Goal: Task Accomplishment & Management: Use online tool/utility

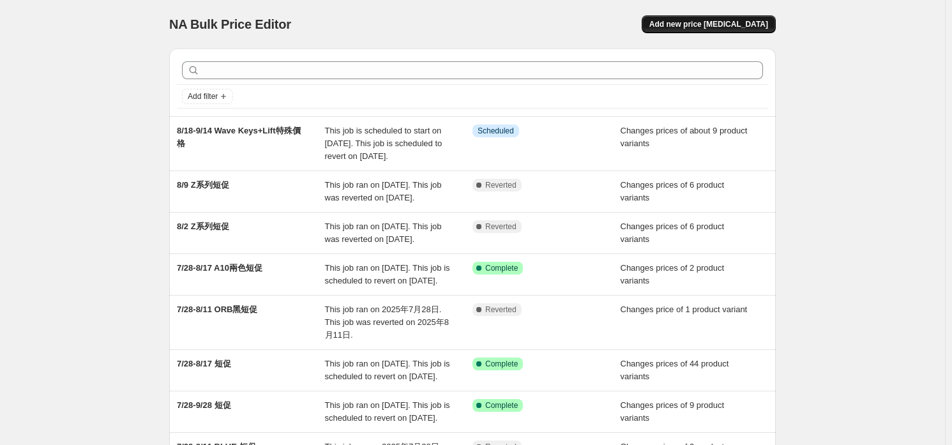
click at [731, 24] on span "Add new price [MEDICAL_DATA]" at bounding box center [708, 24] width 119 height 10
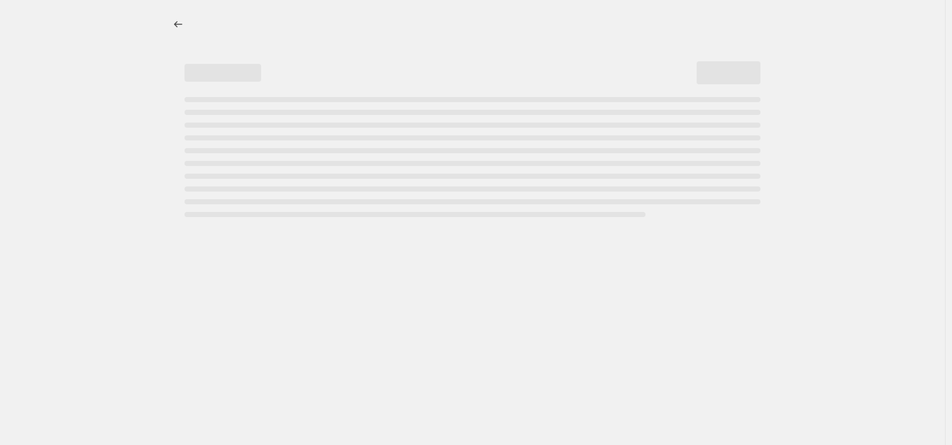
select select "percentage"
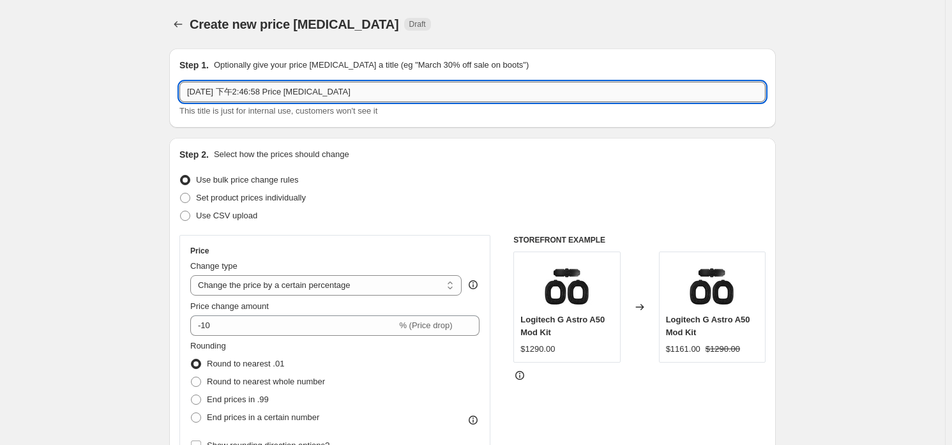
click at [495, 98] on input "[DATE] 下午2:46:58 Price [MEDICAL_DATA]" at bounding box center [472, 92] width 586 height 20
click at [376, 85] on input "[DATE] 下午2:46:58 Price [MEDICAL_DATA]" at bounding box center [472, 92] width 586 height 20
type input "8/18-9/7 短促"
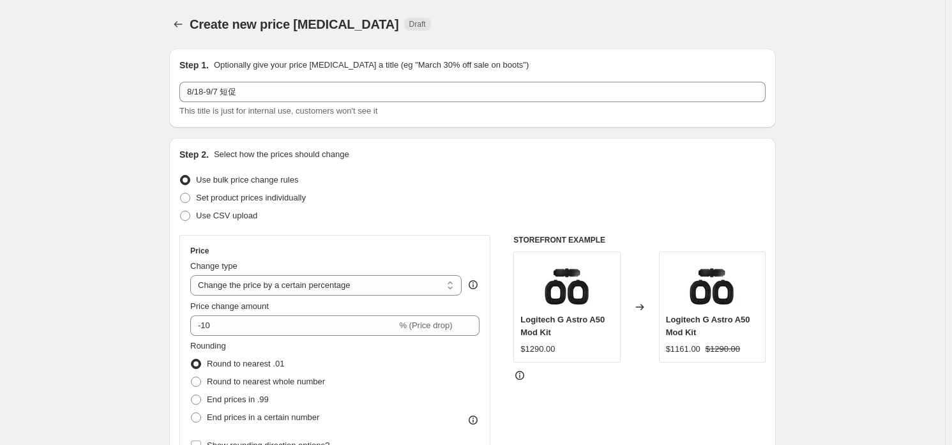
click at [306, 209] on div "Use CSV upload" at bounding box center [472, 216] width 586 height 18
click at [306, 201] on span "Set product prices individually" at bounding box center [251, 198] width 110 height 10
click at [181, 194] on input "Set product prices individually" at bounding box center [180, 193] width 1 height 1
radio input "true"
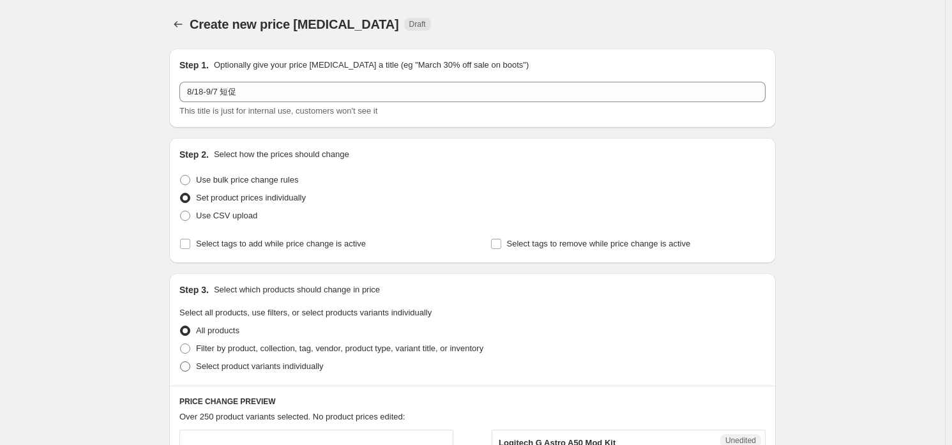
click at [264, 370] on span "Select product variants individually" at bounding box center [259, 366] width 127 height 10
click at [181, 362] on input "Select product variants individually" at bounding box center [180, 361] width 1 height 1
radio input "true"
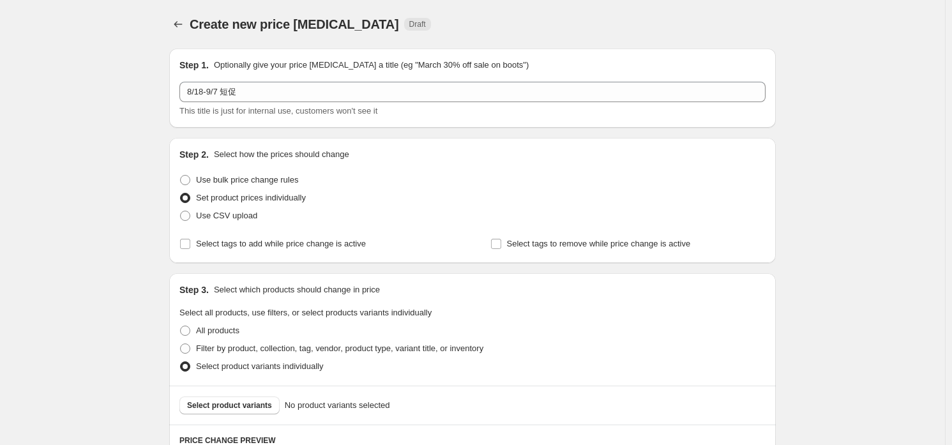
scroll to position [225, 0]
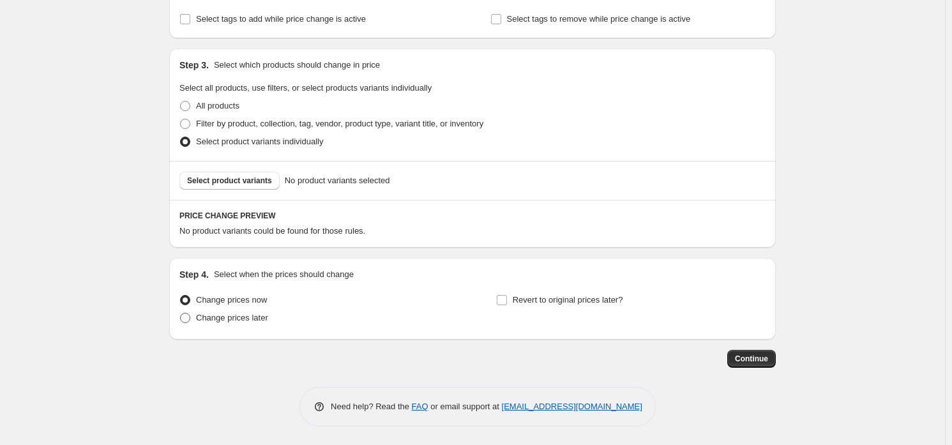
click at [241, 313] on span "Change prices later" at bounding box center [232, 318] width 72 height 10
click at [181, 313] on input "Change prices later" at bounding box center [180, 313] width 1 height 1
radio input "true"
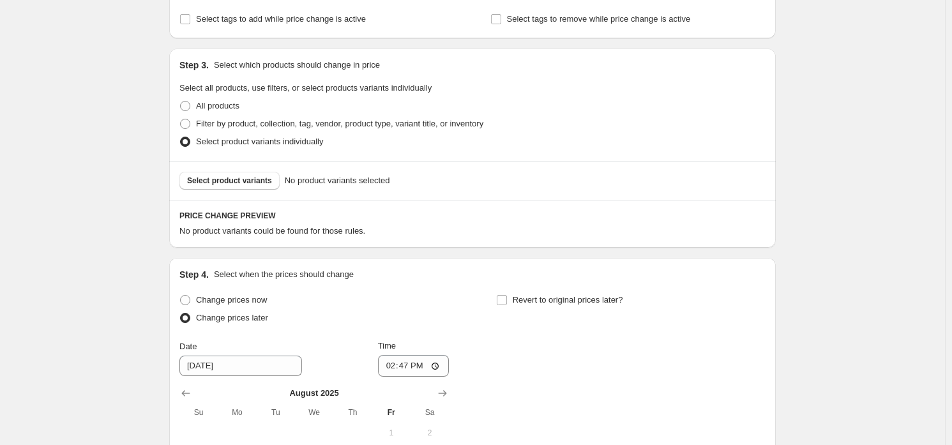
scroll to position [464, 0]
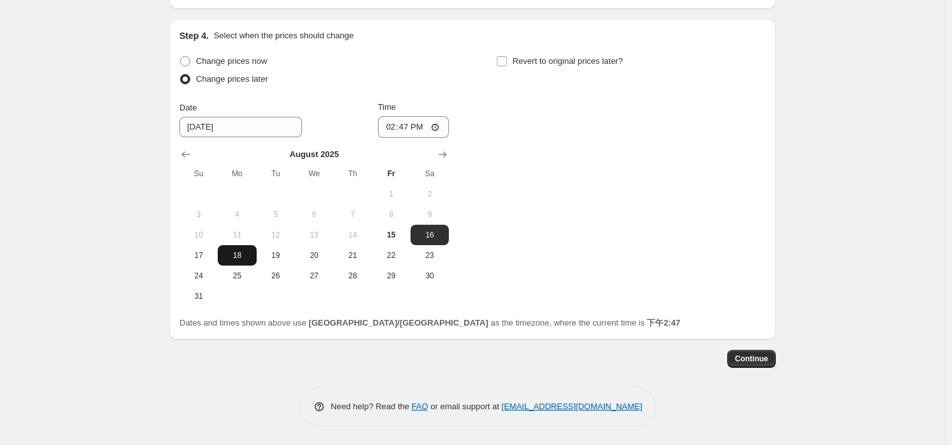
click at [238, 258] on span "18" at bounding box center [237, 255] width 28 height 10
type input "[DATE]"
click at [411, 125] on input "14:47" at bounding box center [414, 127] width 72 height 22
click at [429, 127] on input "12:00" at bounding box center [414, 127] width 72 height 22
click at [437, 128] on input "12:00" at bounding box center [414, 127] width 72 height 22
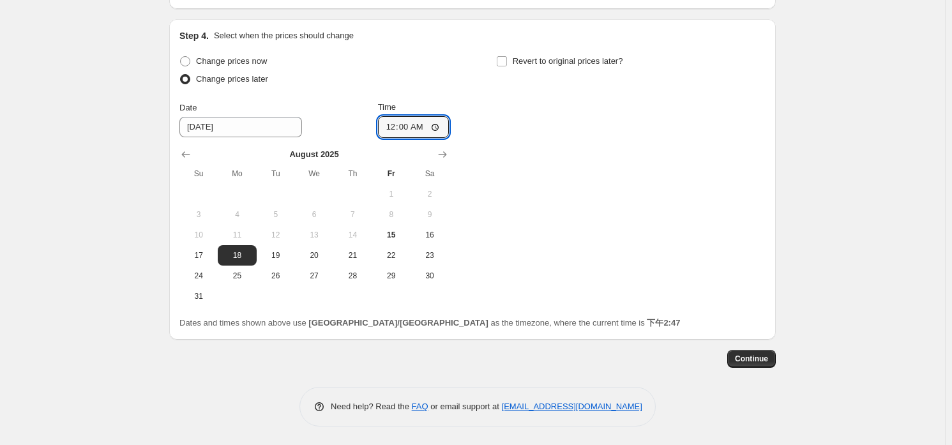
type input "00:00"
click at [571, 121] on div "Change prices now Change prices later Date [DATE] Time 00:00 [DATE] Su Mo Tu We…" at bounding box center [472, 179] width 586 height 254
click at [563, 72] on div "Revert to original prices later?" at bounding box center [630, 71] width 269 height 38
click at [573, 65] on span "Revert to original prices later?" at bounding box center [568, 61] width 110 height 10
click at [507, 65] on input "Revert to original prices later?" at bounding box center [502, 61] width 10 height 10
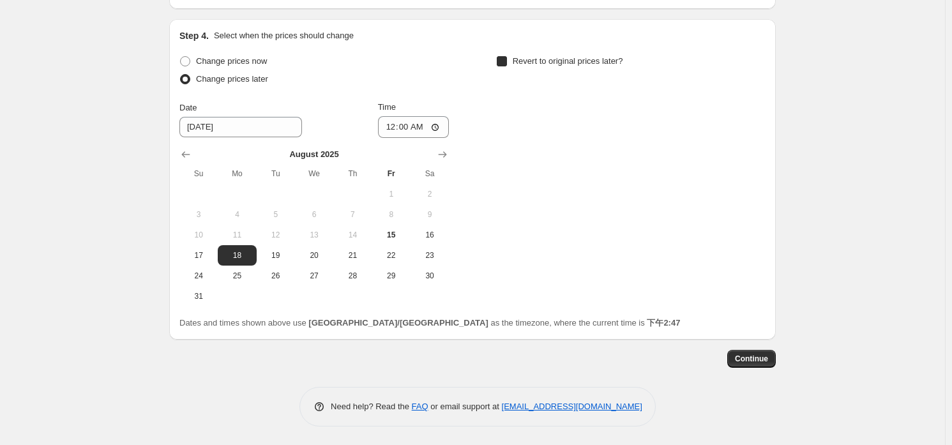
checkbox input "true"
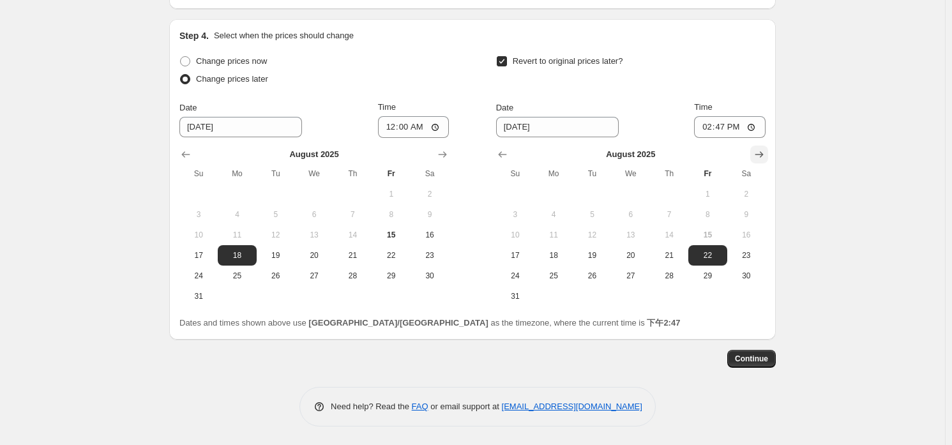
click at [754, 155] on button "Show next month, September 2025" at bounding box center [759, 155] width 18 height 18
click at [524, 211] on span "7" at bounding box center [515, 214] width 28 height 10
type input "[DATE]"
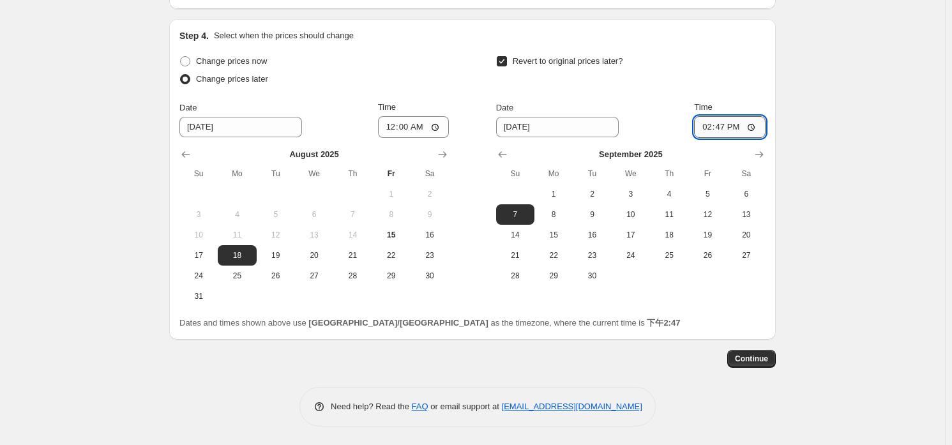
click at [720, 125] on input "14:47" at bounding box center [730, 127] width 72 height 22
type input "23:59"
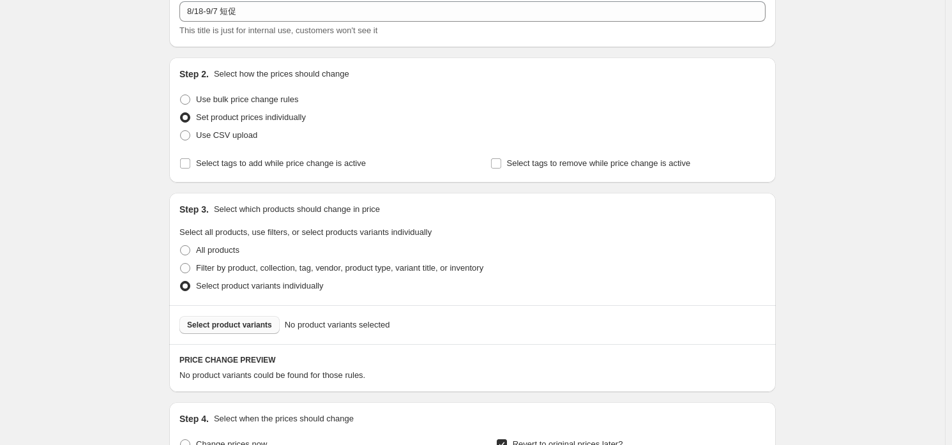
click at [251, 333] on button "Select product variants" at bounding box center [229, 325] width 100 height 18
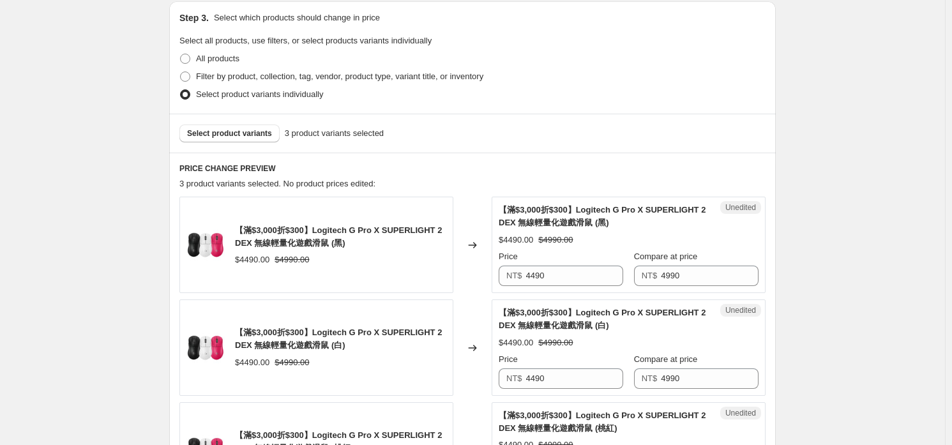
scroll to position [400, 0]
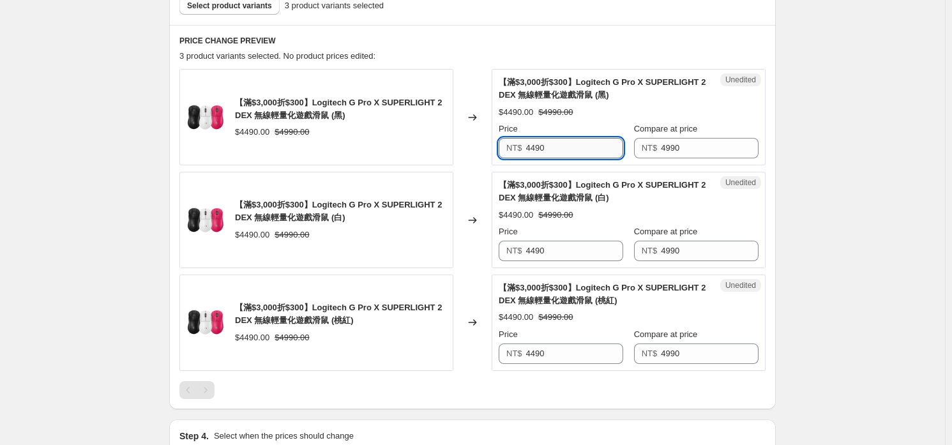
click at [555, 149] on input "4490" at bounding box center [575, 148] width 98 height 20
type input "4290"
click at [555, 149] on input "4290" at bounding box center [575, 148] width 98 height 20
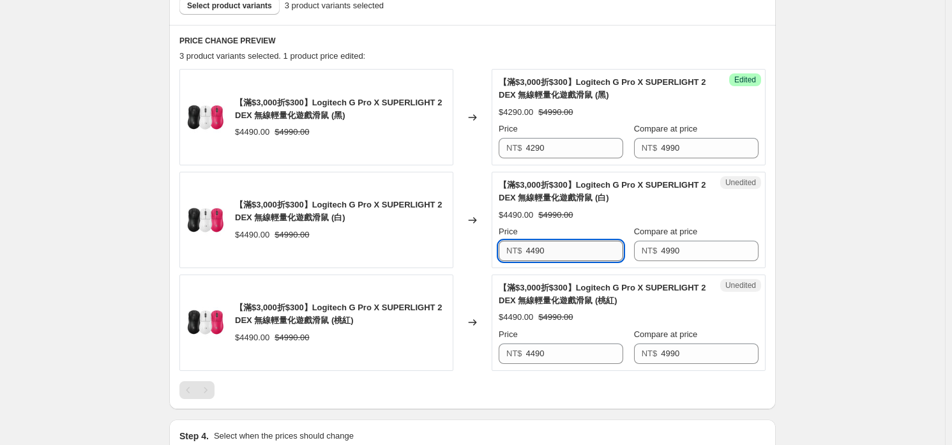
click at [583, 253] on input "4490" at bounding box center [575, 251] width 98 height 20
paste input "2"
type input "4290"
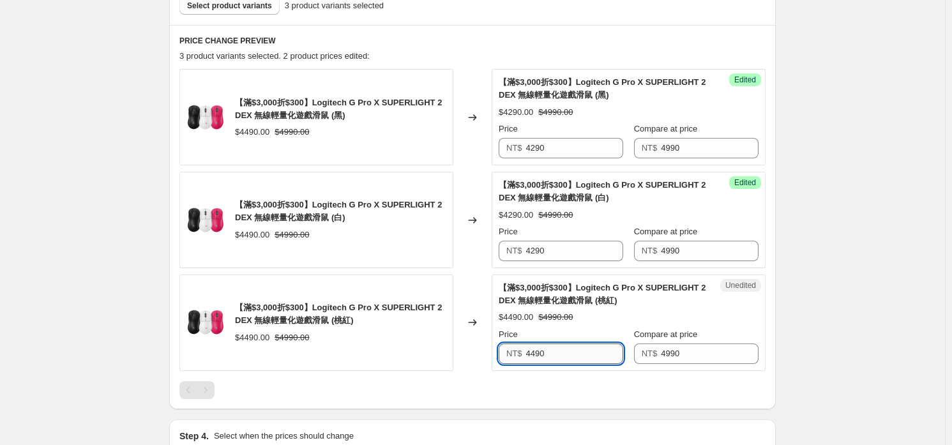
click at [553, 352] on input "4490" at bounding box center [575, 354] width 98 height 20
paste input "2"
type input "4290"
click at [510, 311] on div "$4490.00" at bounding box center [516, 317] width 34 height 13
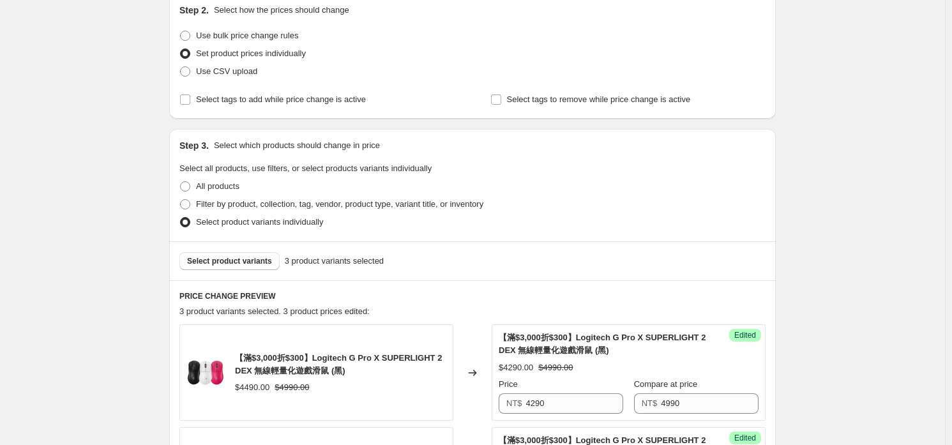
click at [236, 274] on div "Select product variants 3 product variants selected" at bounding box center [472, 260] width 607 height 39
click at [245, 264] on span "Select product variants" at bounding box center [229, 261] width 85 height 10
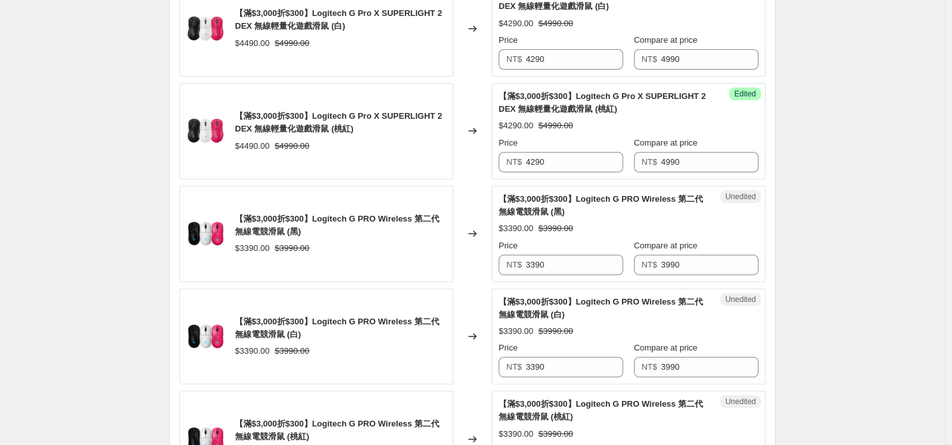
scroll to position [719, 0]
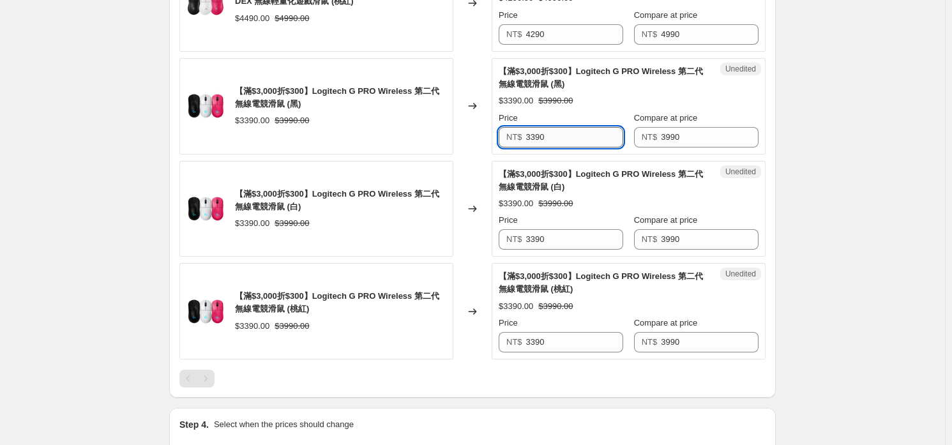
click at [582, 127] on input "3390" at bounding box center [575, 137] width 98 height 20
type input "3090"
click at [600, 127] on input "3090" at bounding box center [575, 137] width 98 height 20
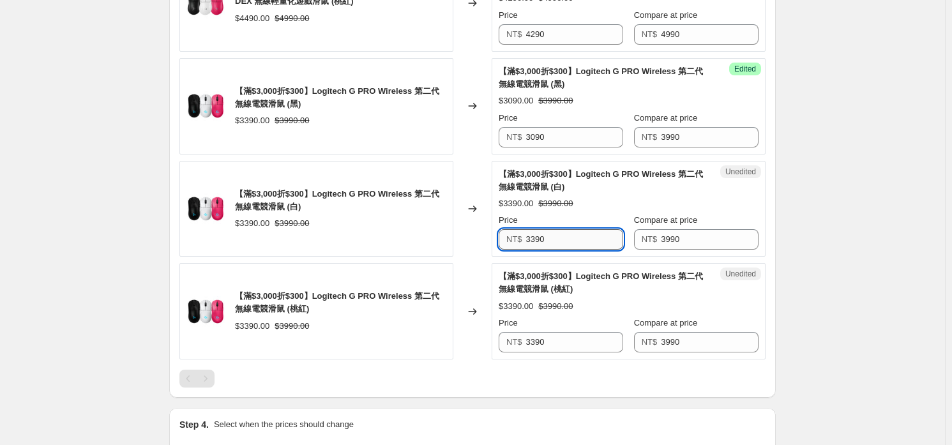
click at [565, 244] on input "3390" at bounding box center [575, 239] width 98 height 20
paste input "0"
type input "3090"
click at [581, 341] on input "3390" at bounding box center [575, 342] width 98 height 20
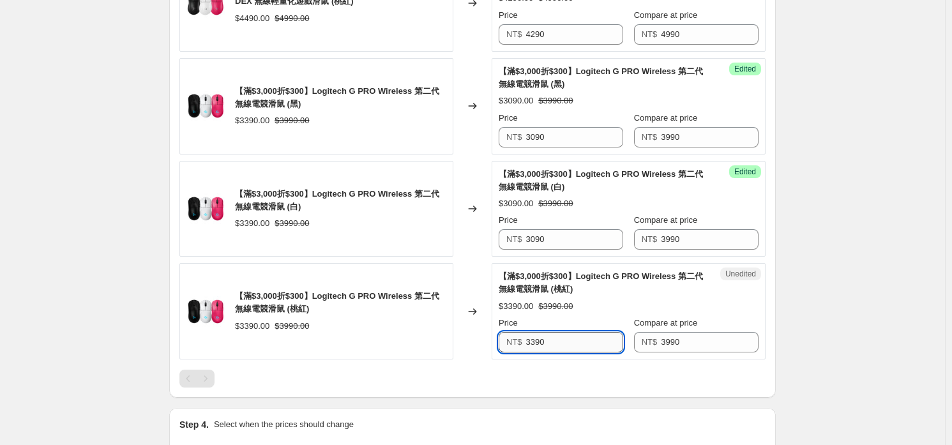
paste input "0"
type input "3090"
click at [607, 378] on div at bounding box center [472, 379] width 586 height 18
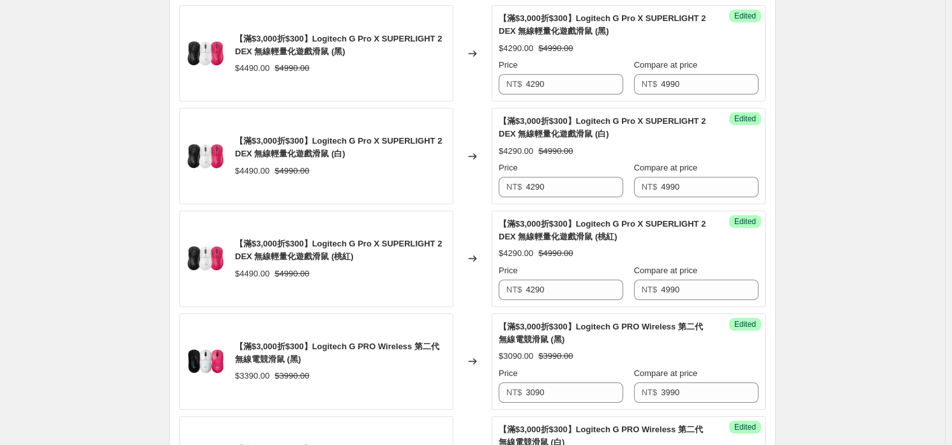
scroll to position [272, 0]
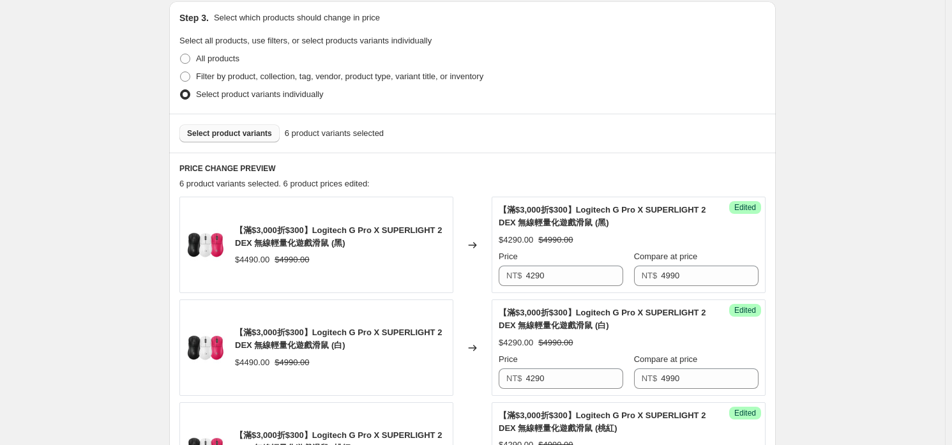
click at [221, 151] on div "Select product variants 6 product variants selected" at bounding box center [472, 133] width 607 height 39
click at [234, 139] on button "Select product variants" at bounding box center [229, 134] width 100 height 18
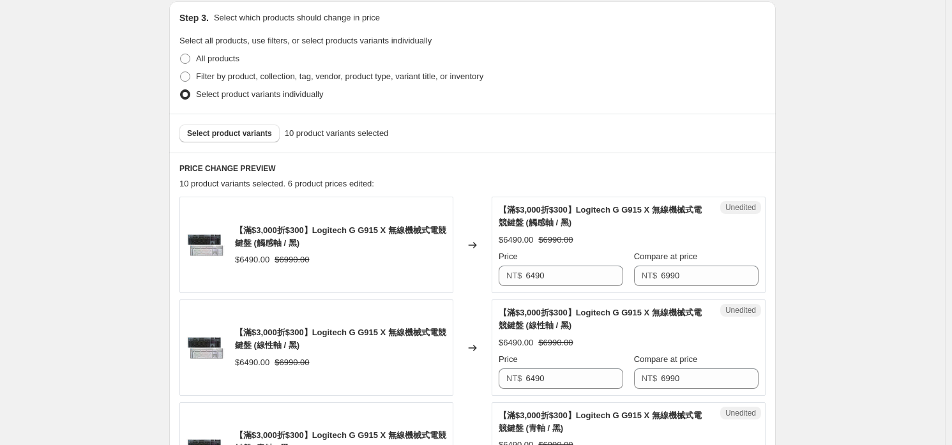
scroll to position [400, 0]
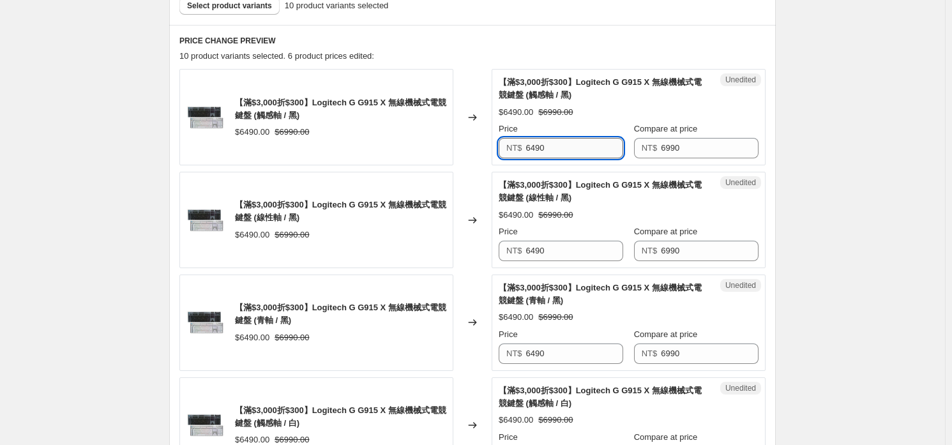
click at [538, 153] on input "6490" at bounding box center [575, 148] width 98 height 20
type input "5990"
click at [538, 155] on input "5990" at bounding box center [575, 148] width 98 height 20
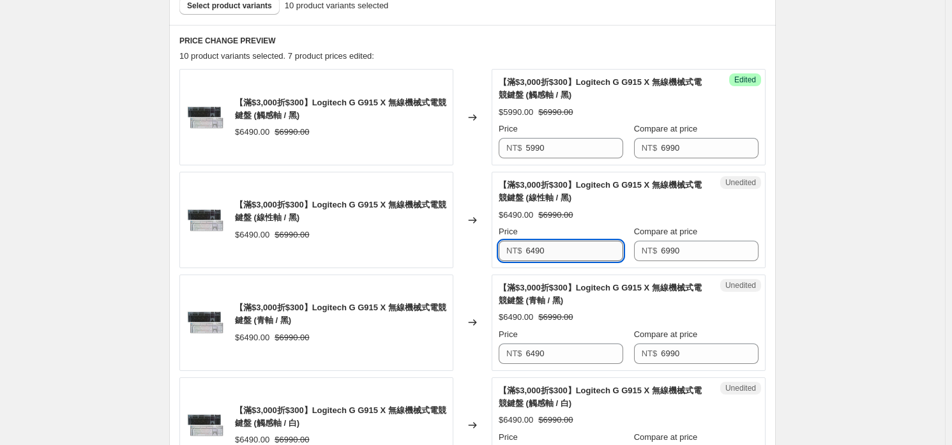
click at [572, 246] on input "6490" at bounding box center [575, 251] width 98 height 20
paste input "59"
type input "5990"
click at [568, 356] on input "6490" at bounding box center [575, 354] width 98 height 20
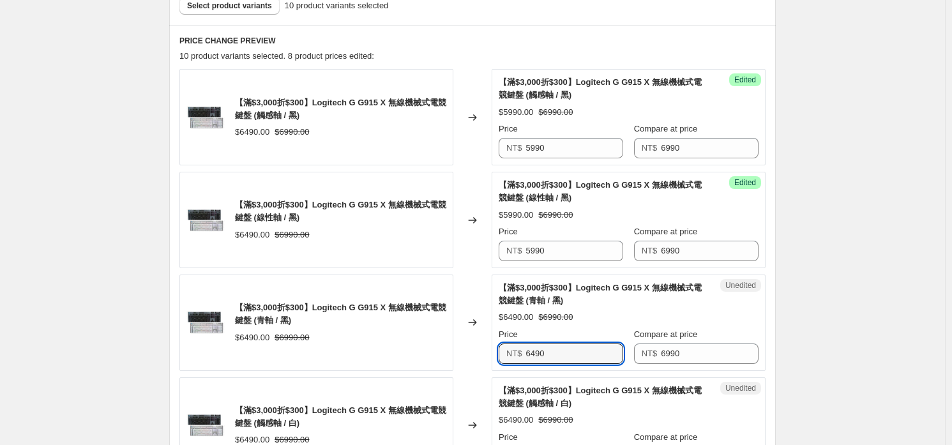
paste input "59"
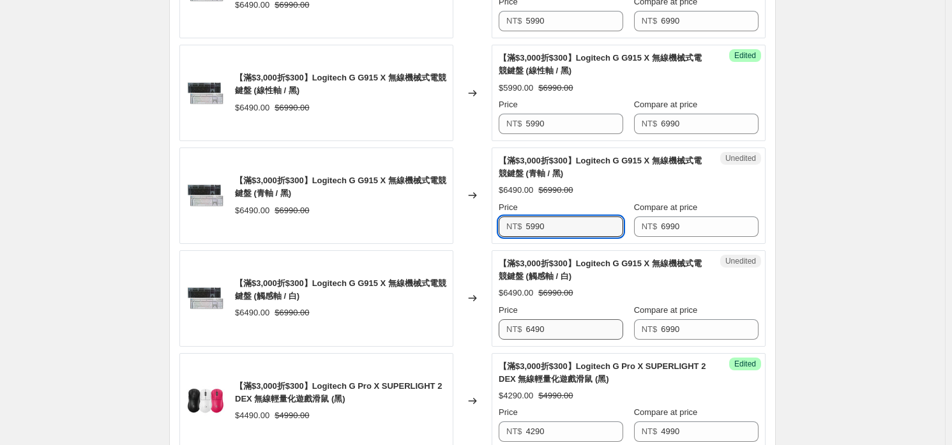
type input "5990"
click at [582, 336] on input "6490" at bounding box center [575, 329] width 98 height 20
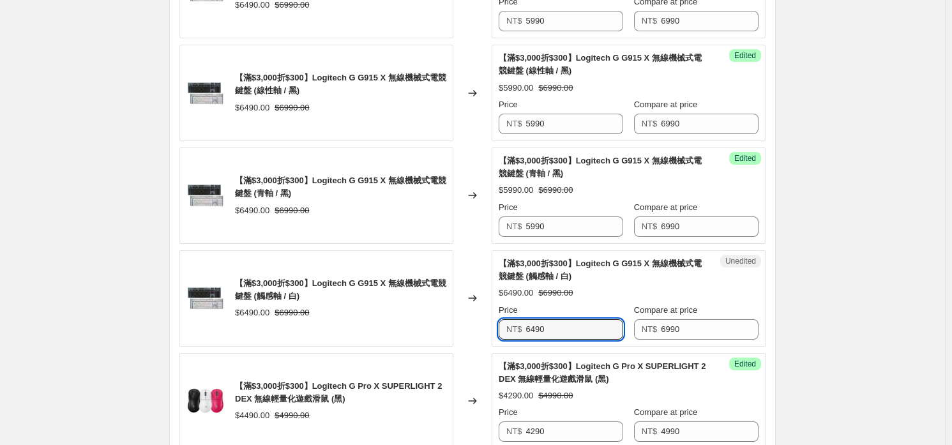
paste input "59"
type input "5990"
click at [409, 329] on div "【滿$3,000折$300】Logitech G G915 X 無線機械式電競鍵盤 (觸感軸 / 白) $6490.00 $6990.00" at bounding box center [316, 298] width 274 height 96
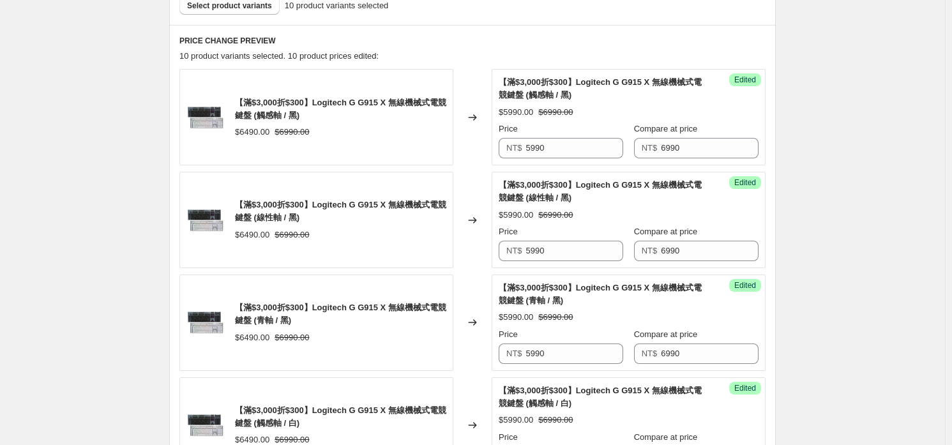
scroll to position [208, 0]
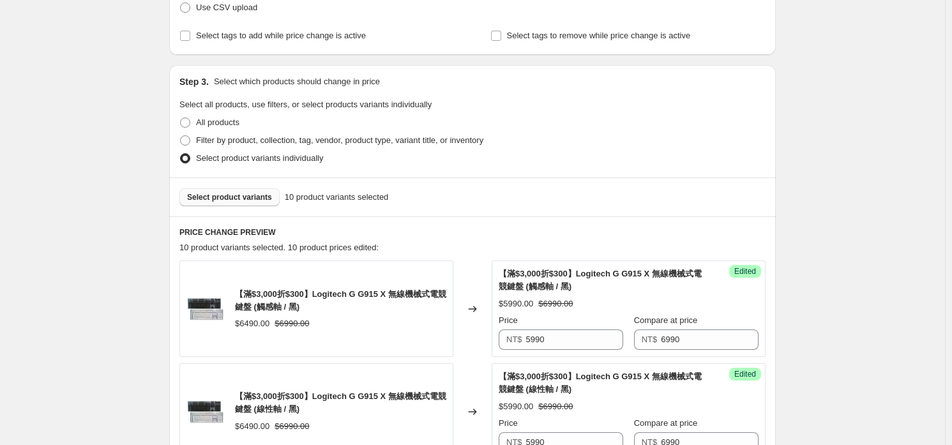
click at [251, 197] on span "Select product variants" at bounding box center [229, 197] width 85 height 10
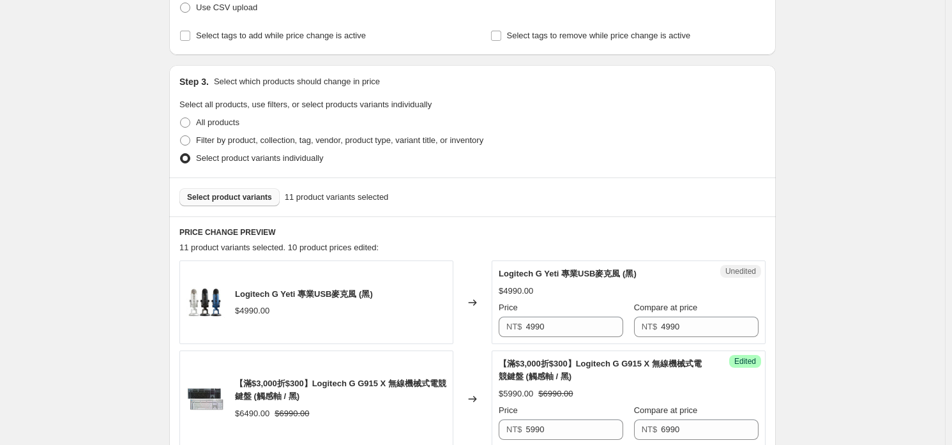
scroll to position [464, 0]
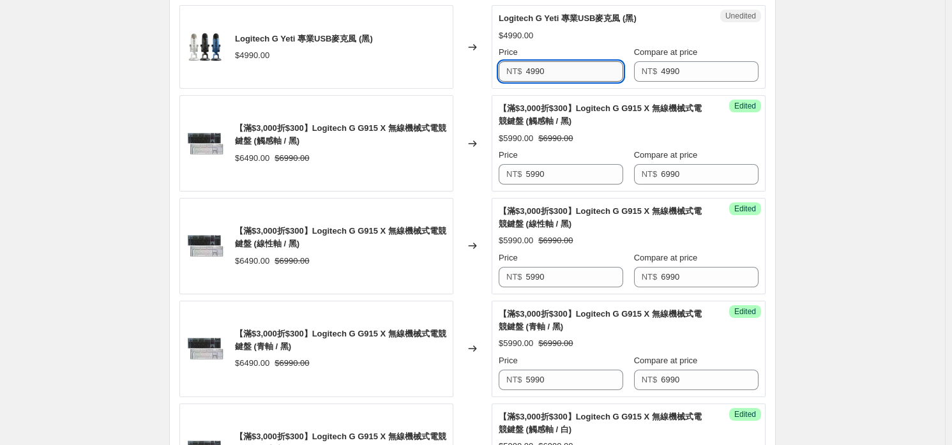
click at [579, 80] on input "4990" at bounding box center [575, 71] width 98 height 20
type input "4490"
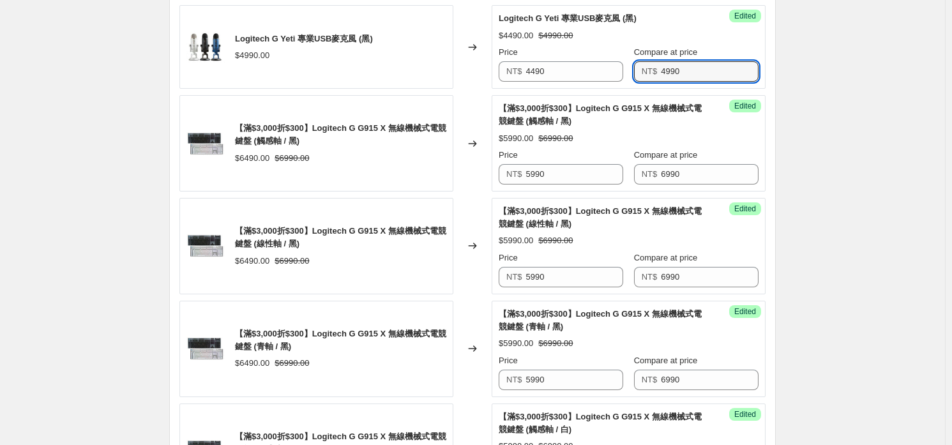
click at [380, 144] on div "【滿$3,000折$300】Logitech G G915 X 無線機械式電競鍵盤 (觸感軸 / 黑)" at bounding box center [340, 135] width 211 height 26
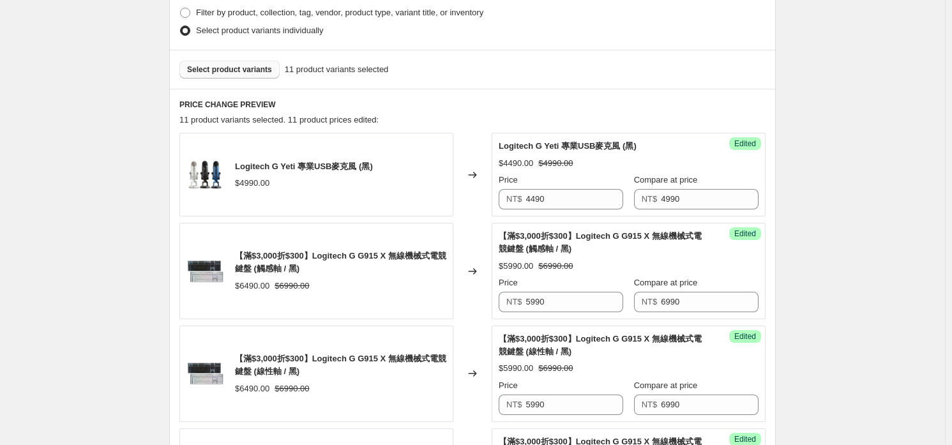
click at [225, 66] on span "Select product variants" at bounding box center [229, 70] width 85 height 10
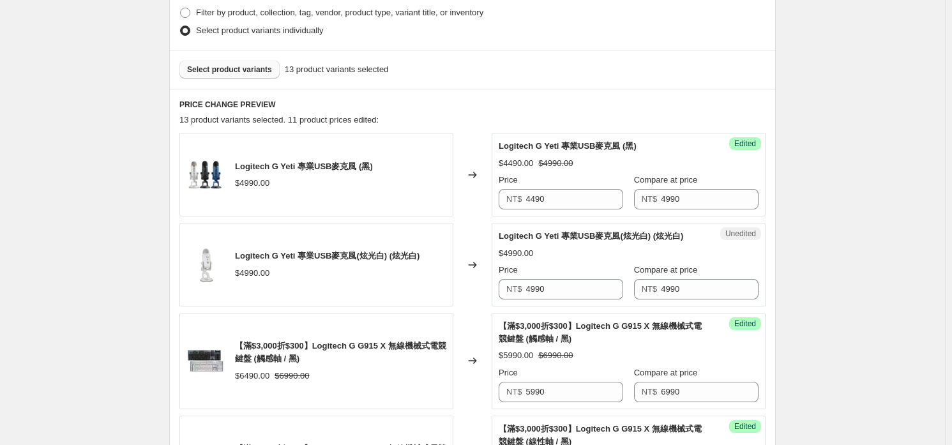
scroll to position [400, 0]
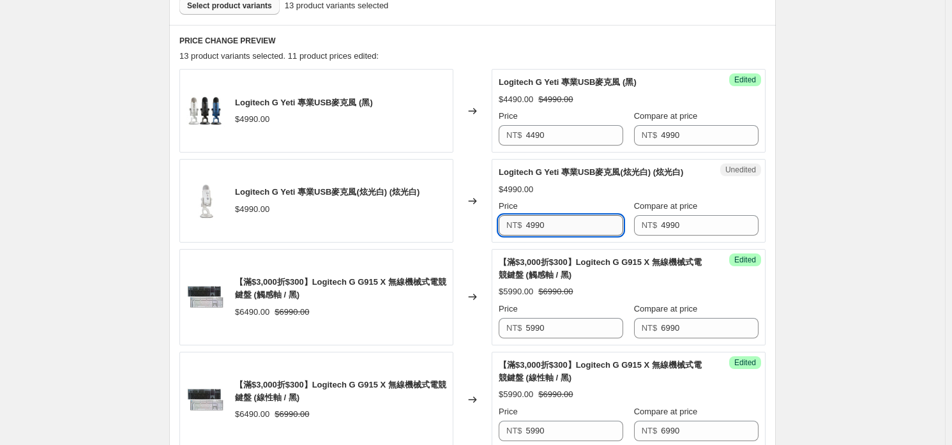
click at [572, 222] on input "4990" at bounding box center [575, 225] width 98 height 20
type input "4490"
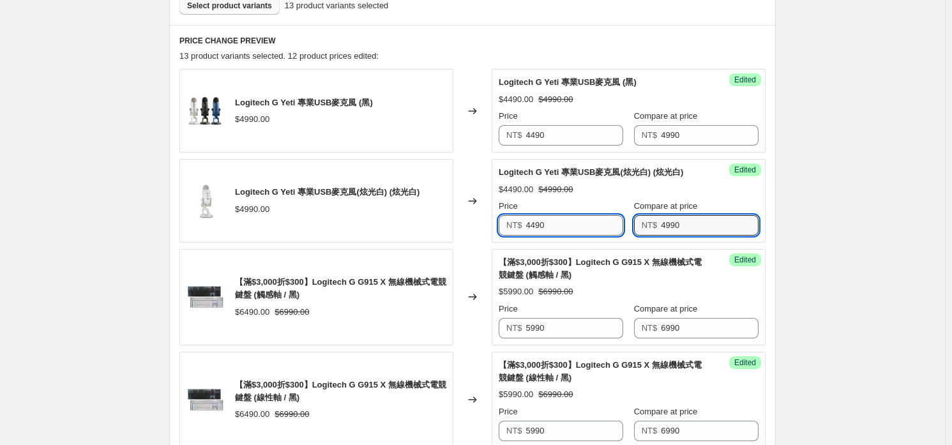
click at [572, 222] on input "4490" at bounding box center [575, 225] width 98 height 20
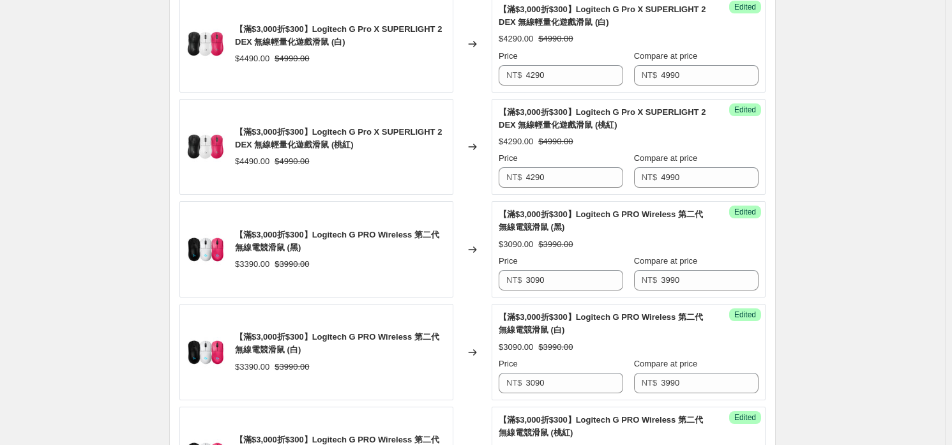
scroll to position [1358, 0]
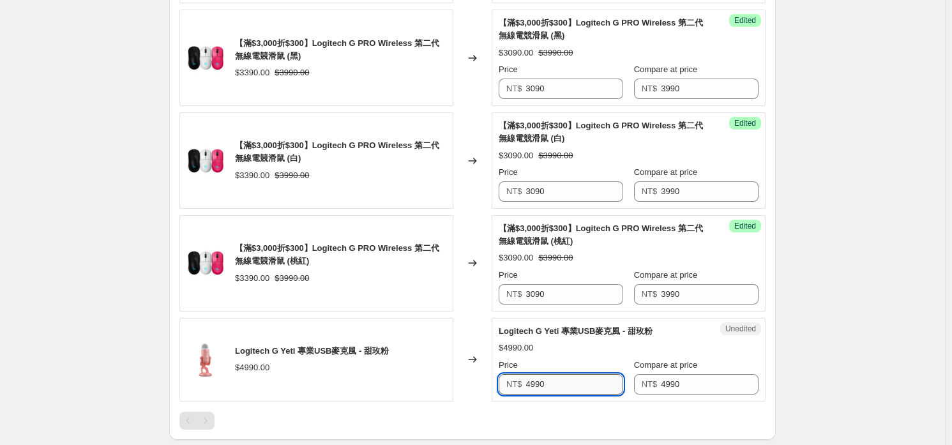
click at [576, 375] on input "4990" at bounding box center [575, 384] width 98 height 20
paste input "4"
type input "4490"
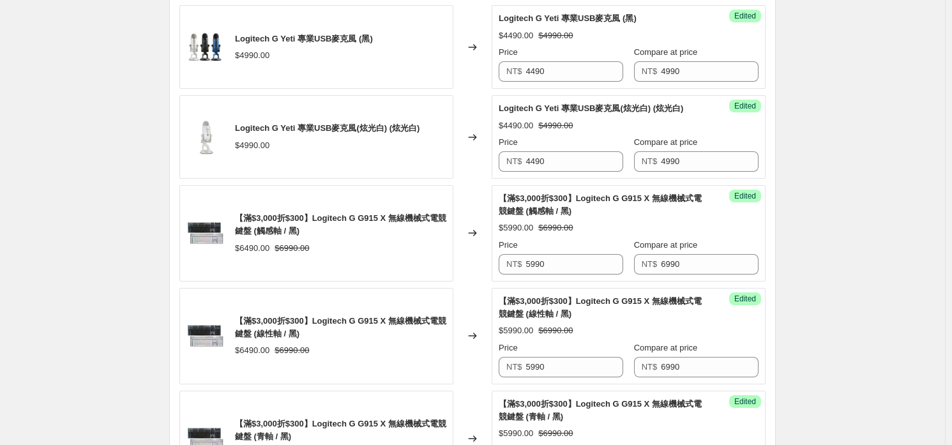
scroll to position [400, 0]
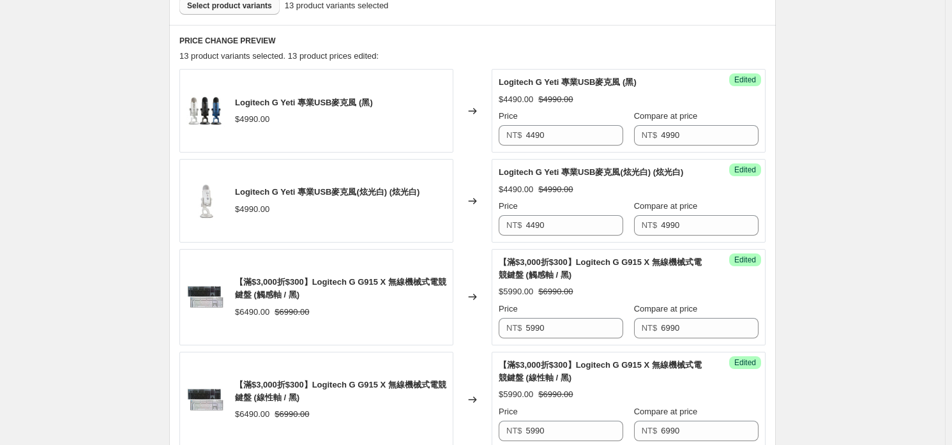
click at [233, 10] on button "Select product variants" at bounding box center [229, 6] width 100 height 18
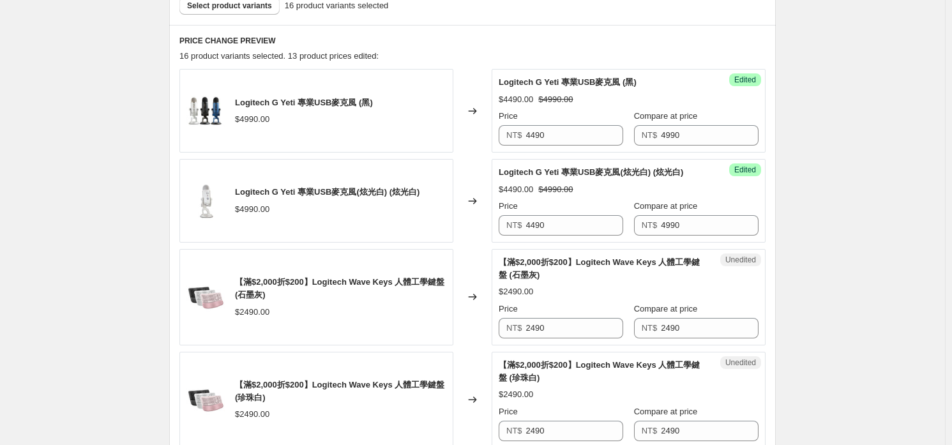
scroll to position [591, 0]
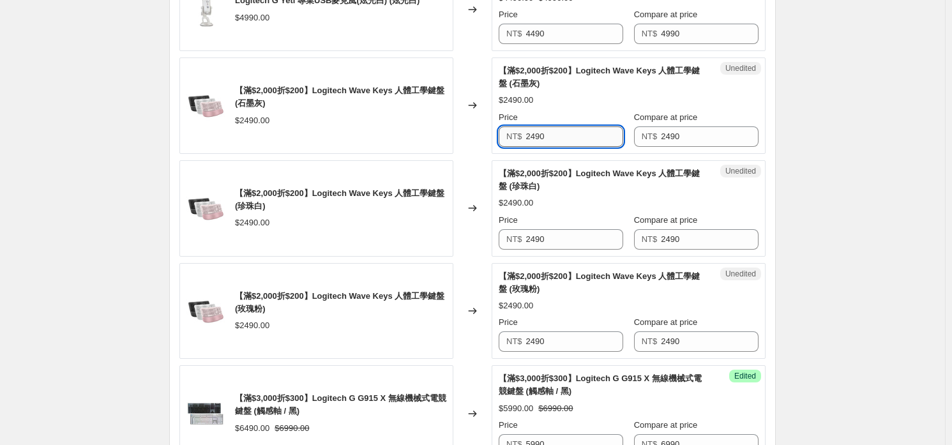
click at [588, 135] on input "2490" at bounding box center [575, 136] width 98 height 20
type input "2290"
click at [588, 135] on input "2290" at bounding box center [575, 136] width 98 height 20
click at [583, 237] on input "2490" at bounding box center [575, 239] width 98 height 20
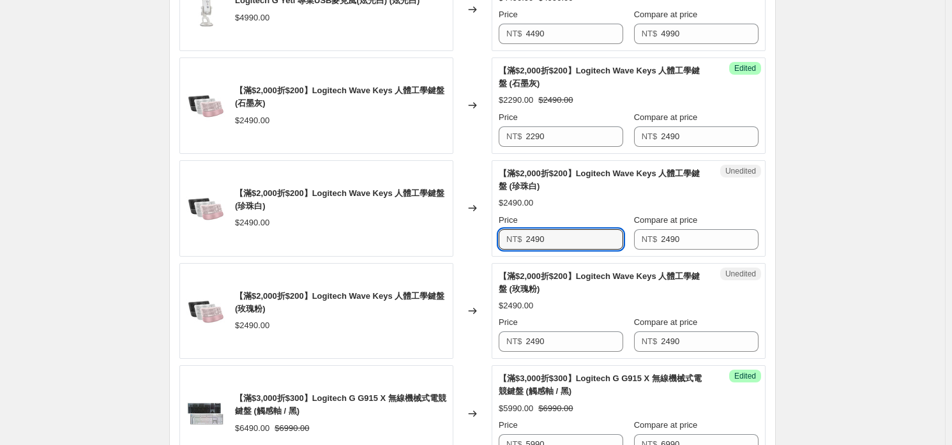
paste input "2"
type input "2290"
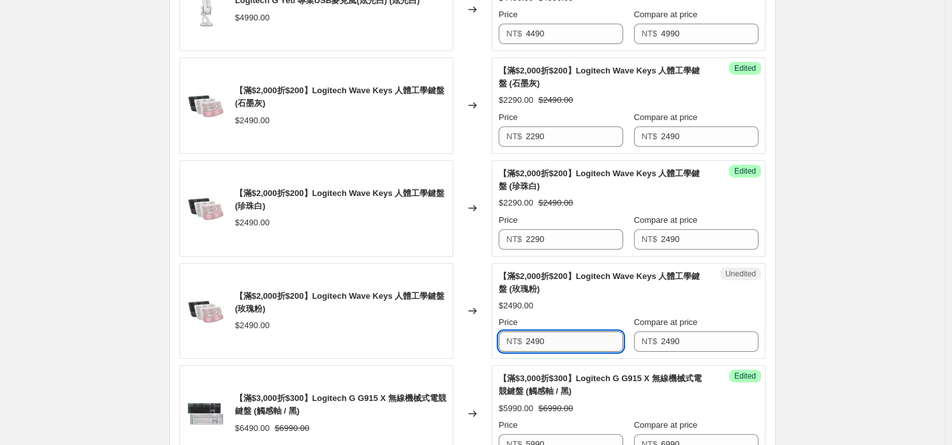
click at [591, 338] on input "2490" at bounding box center [575, 341] width 98 height 20
paste input "2"
type input "2290"
click at [599, 291] on div "【滿$2,000折$200】Logitech Wave Keys 人體工學鍵盤 (玫瑰粉)" at bounding box center [603, 283] width 209 height 26
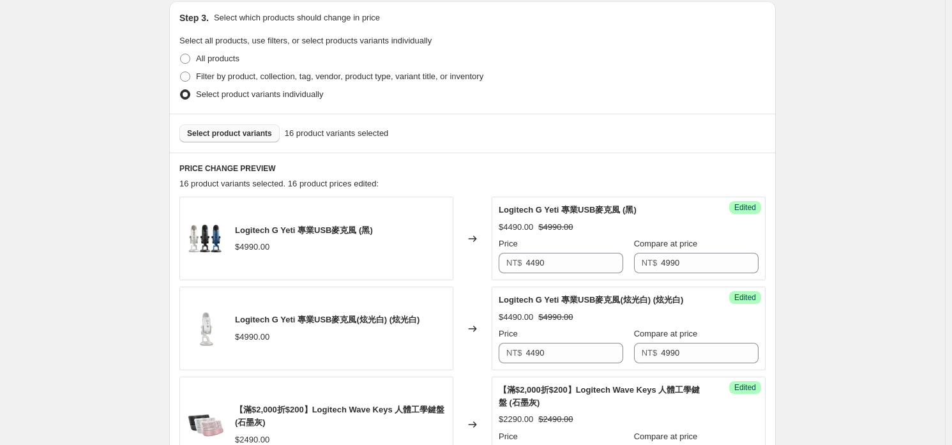
click at [232, 128] on span "Select product variants" at bounding box center [229, 133] width 85 height 10
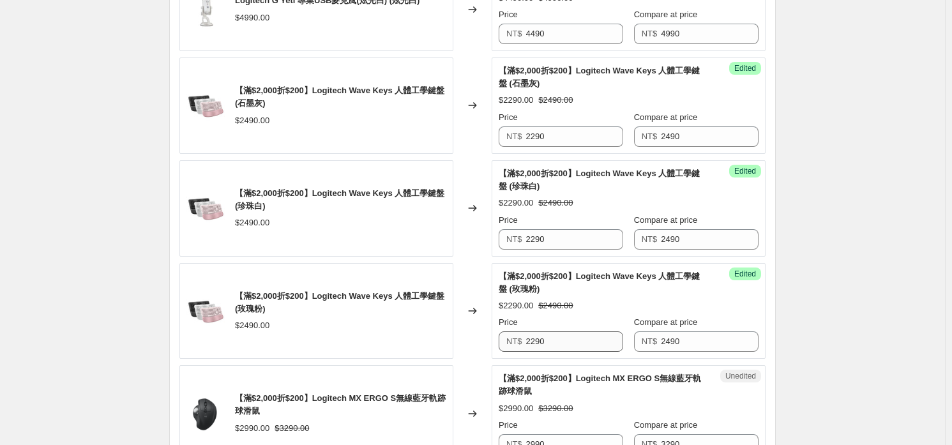
scroll to position [719, 0]
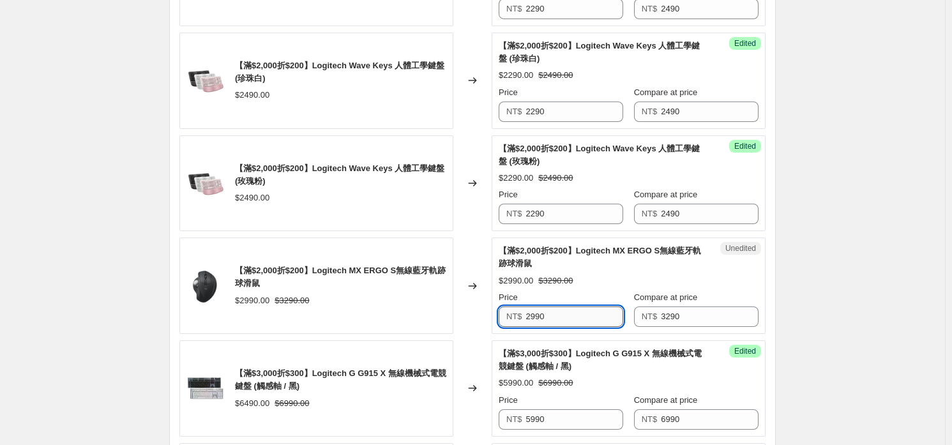
click at [582, 313] on input "2990" at bounding box center [575, 317] width 98 height 20
type input "3130"
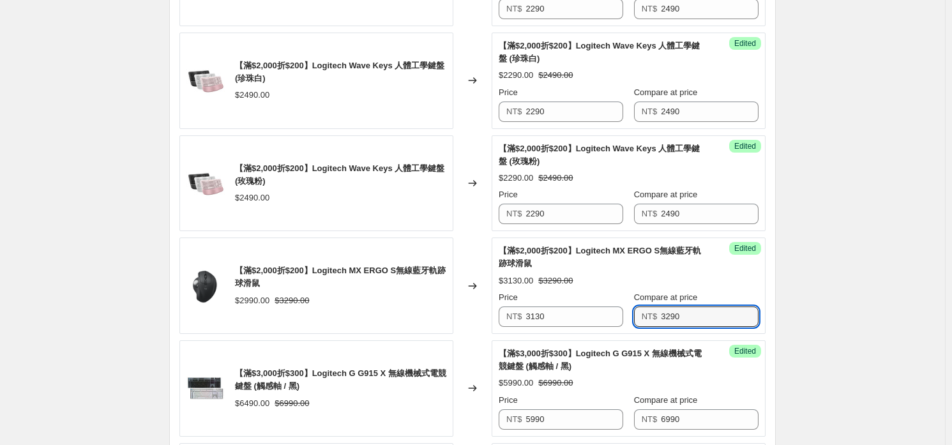
click at [536, 268] on div "【滿$2,000折$200】Logitech MX ERGO S無線藍牙軌跡球滑鼠" at bounding box center [603, 258] width 209 height 26
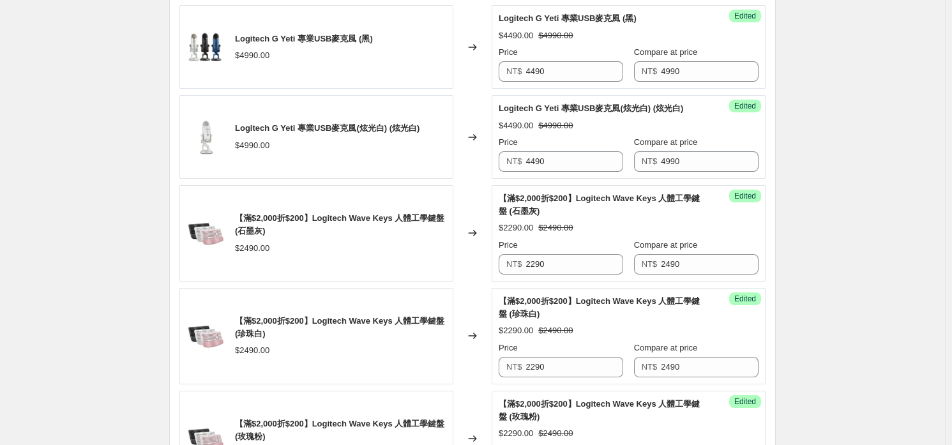
scroll to position [144, 0]
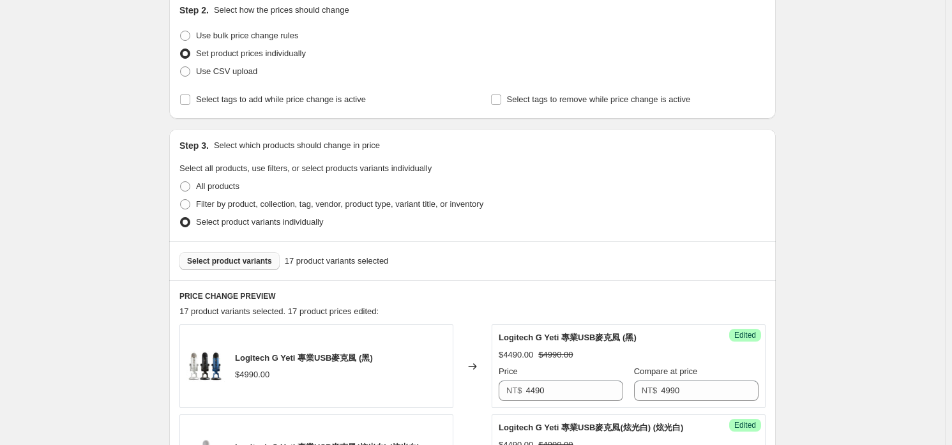
click at [240, 256] on span "Select product variants" at bounding box center [229, 261] width 85 height 10
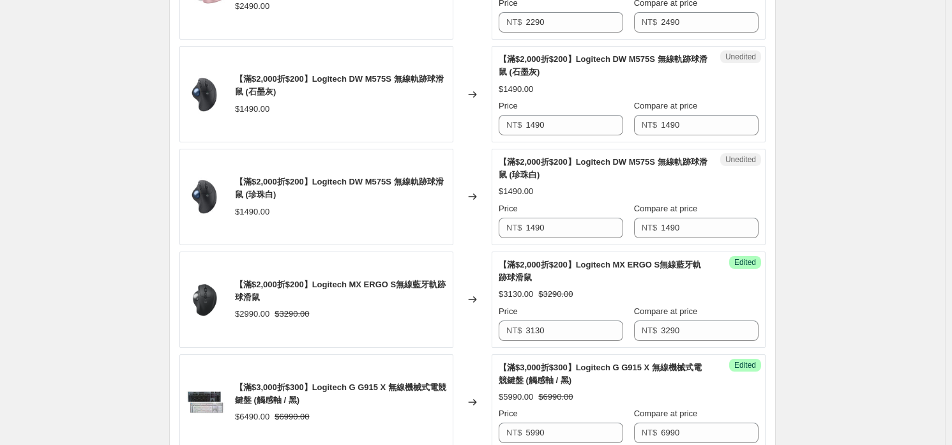
scroll to position [847, 0]
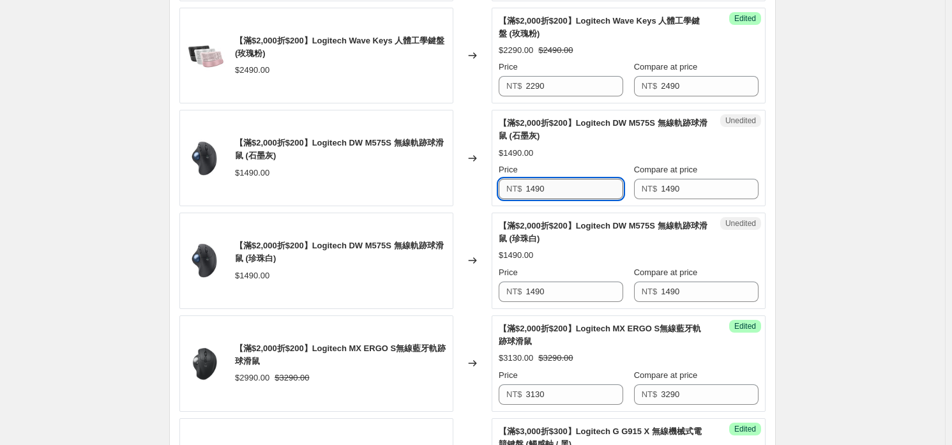
click at [559, 194] on input "1490" at bounding box center [575, 189] width 98 height 20
type input "1420"
click at [559, 194] on input "1420" at bounding box center [575, 189] width 98 height 20
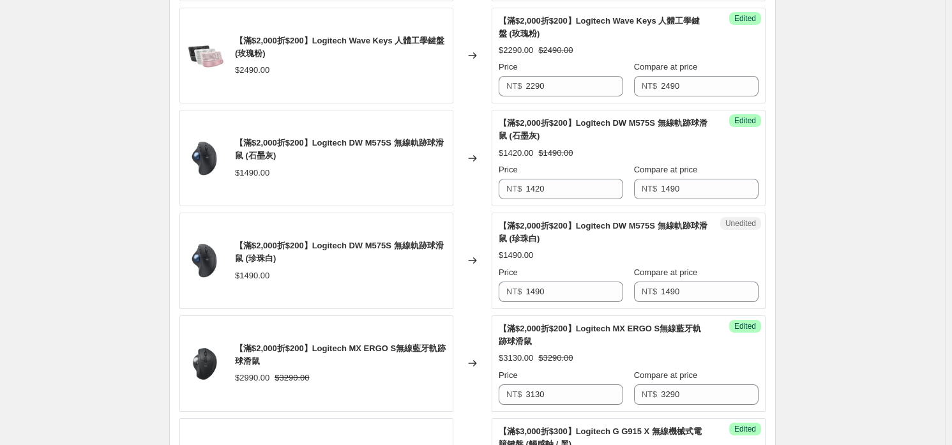
click at [570, 274] on div "Price" at bounding box center [561, 272] width 125 height 13
click at [573, 285] on input "1490" at bounding box center [575, 292] width 98 height 20
paste input "2"
type input "1420"
click at [592, 254] on div "$1490.00" at bounding box center [629, 255] width 260 height 13
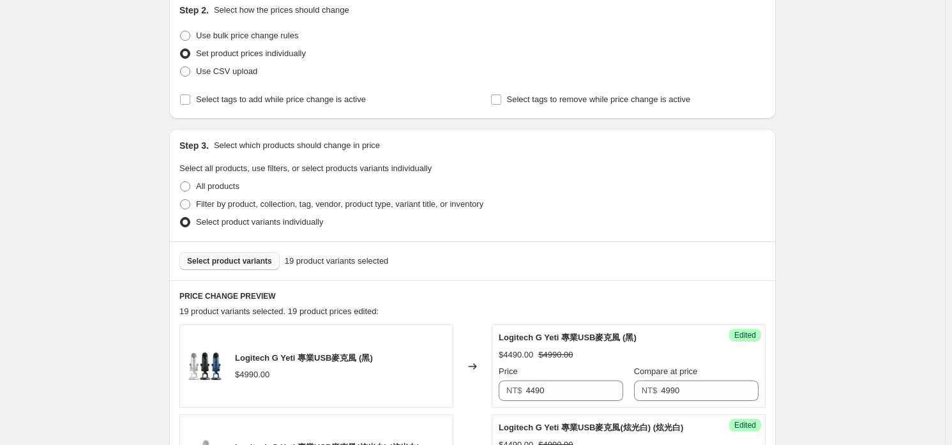
scroll to position [336, 0]
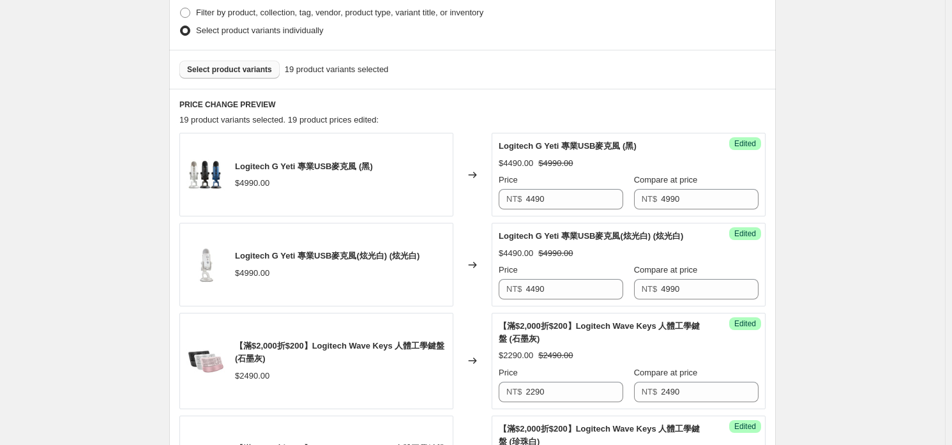
click at [238, 75] on button "Select product variants" at bounding box center [229, 70] width 100 height 18
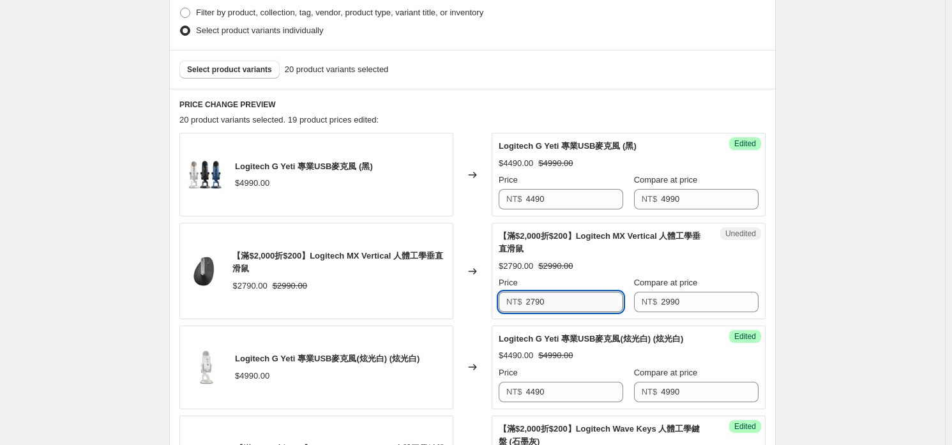
click at [589, 305] on input "2790" at bounding box center [575, 302] width 98 height 20
type input "2840"
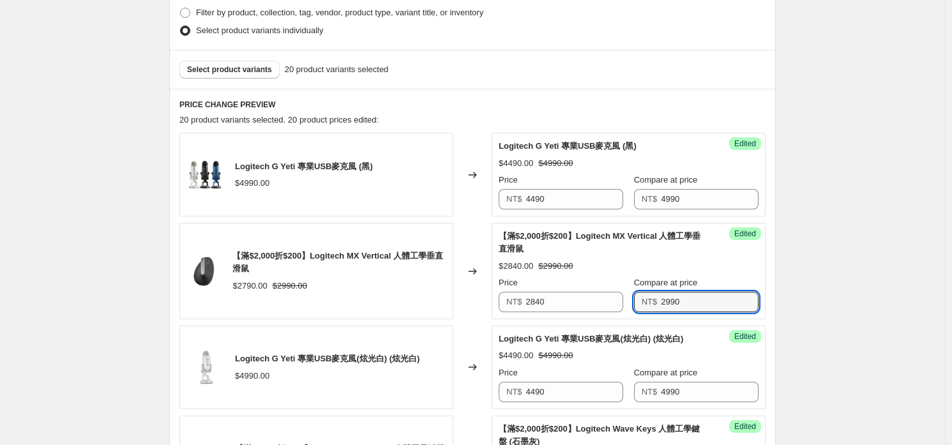
click at [388, 287] on div "$2790.00 $2990.00" at bounding box center [339, 286] width 214 height 13
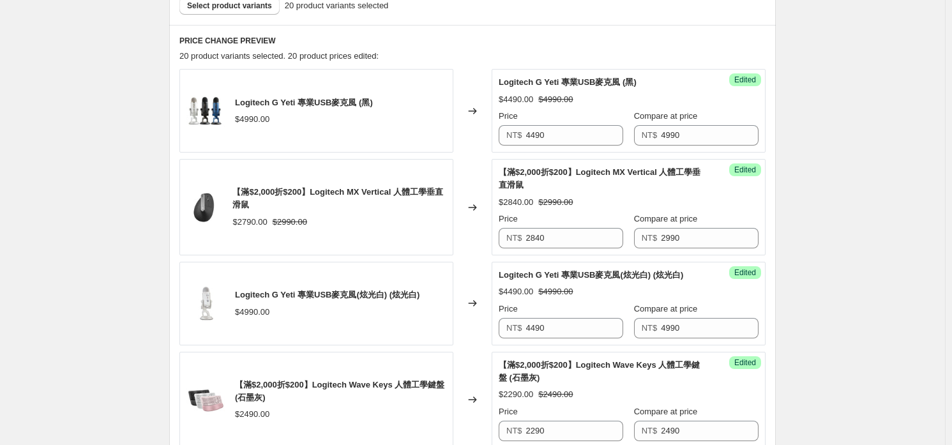
scroll to position [144, 0]
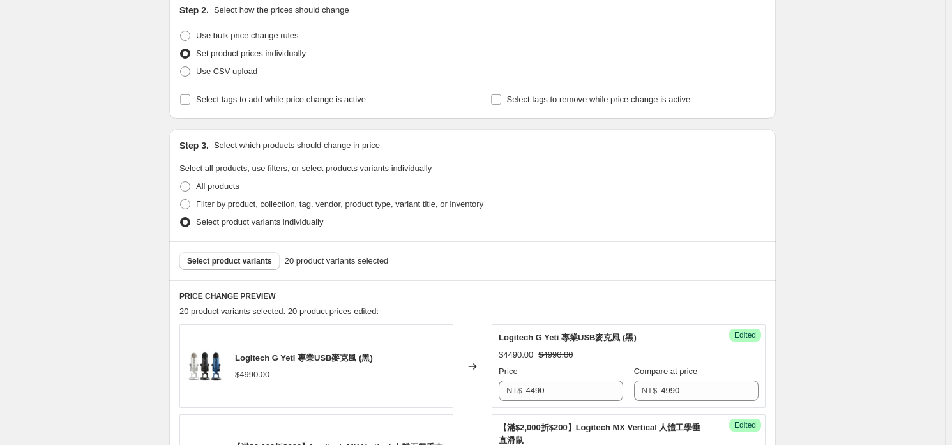
click at [241, 275] on div "Select product variants 20 product variants selected" at bounding box center [472, 260] width 607 height 39
click at [241, 269] on div "Select product variants 20 product variants selected" at bounding box center [472, 260] width 607 height 39
click at [241, 261] on span "Select product variants" at bounding box center [229, 261] width 85 height 10
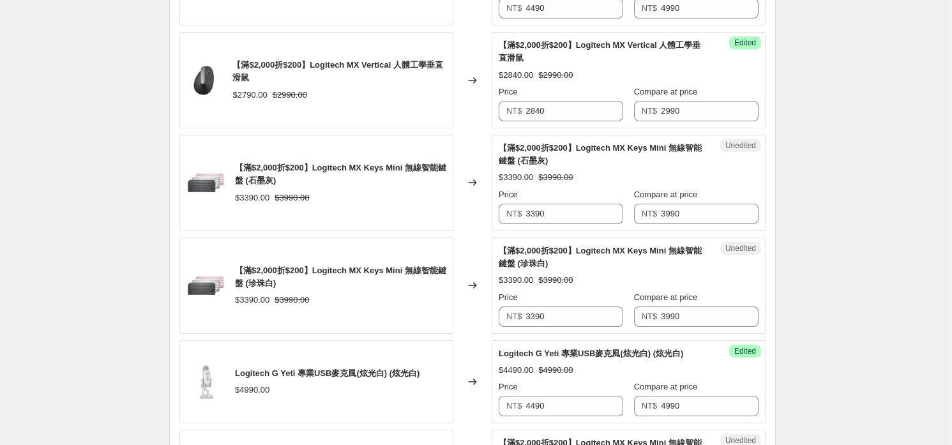
scroll to position [591, 0]
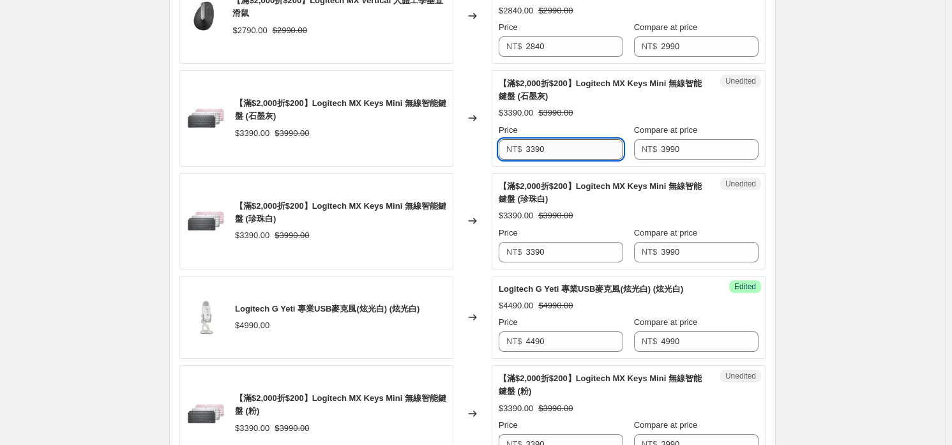
click at [570, 151] on input "3390" at bounding box center [575, 149] width 98 height 20
type input "2990"
click at [570, 151] on input "2990" at bounding box center [575, 149] width 98 height 20
click at [579, 248] on input "3390" at bounding box center [575, 252] width 98 height 20
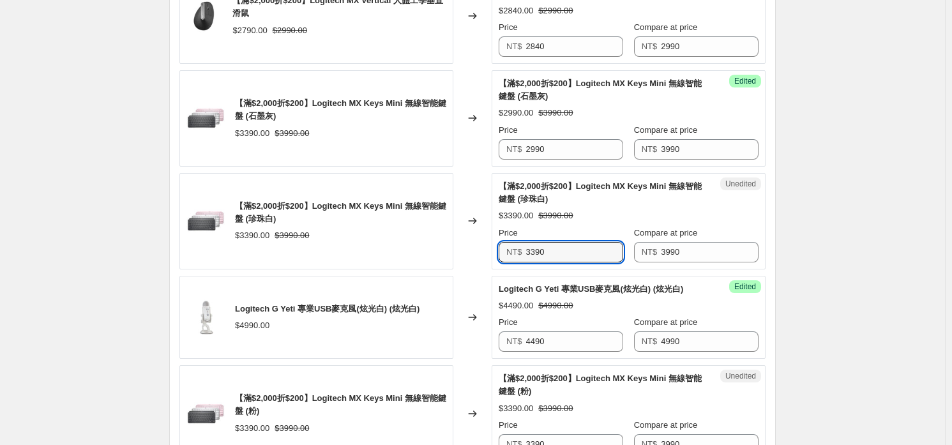
paste input "29"
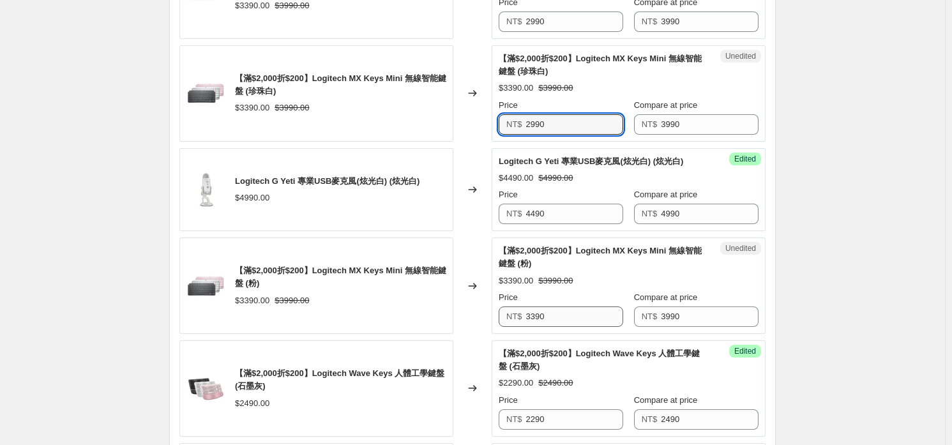
type input "2990"
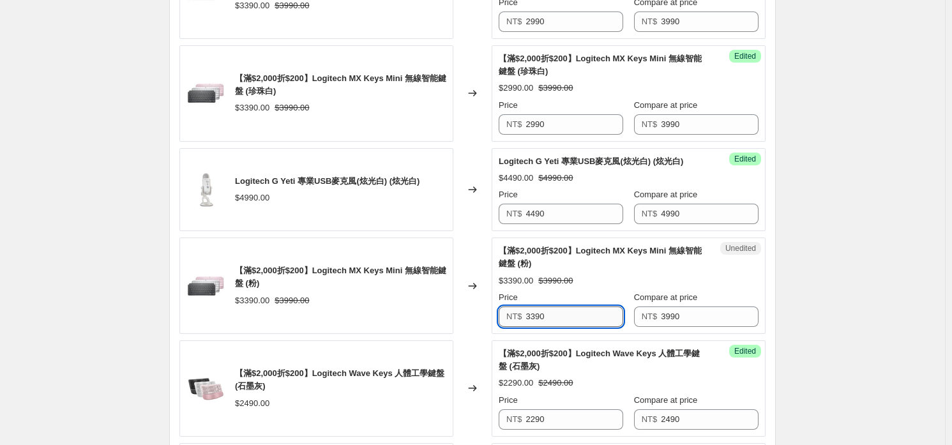
click at [565, 319] on input "3390" at bounding box center [575, 317] width 98 height 20
paste input "29"
type input "2990"
click at [581, 276] on div "$2990.00 $3990.00" at bounding box center [629, 281] width 260 height 13
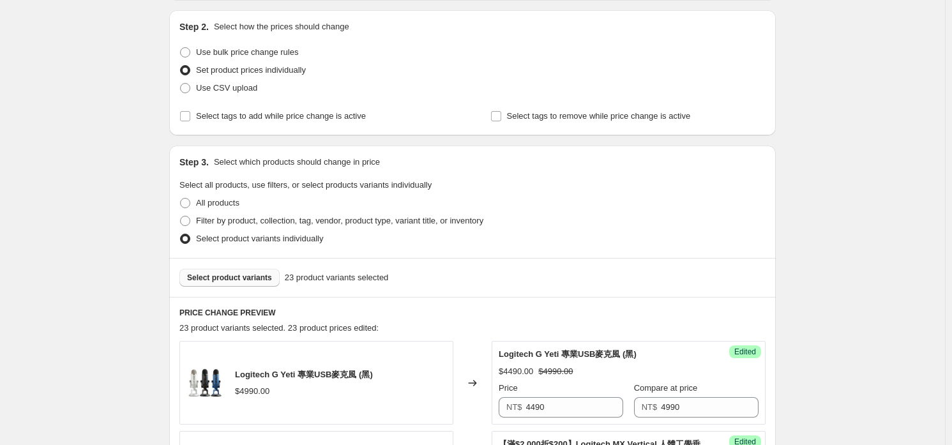
scroll to position [319, 0]
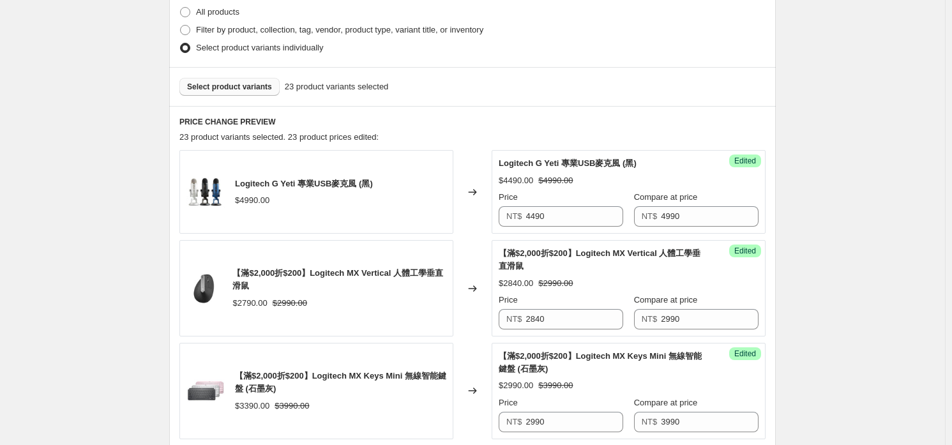
click at [220, 83] on span "Select product variants" at bounding box center [229, 87] width 85 height 10
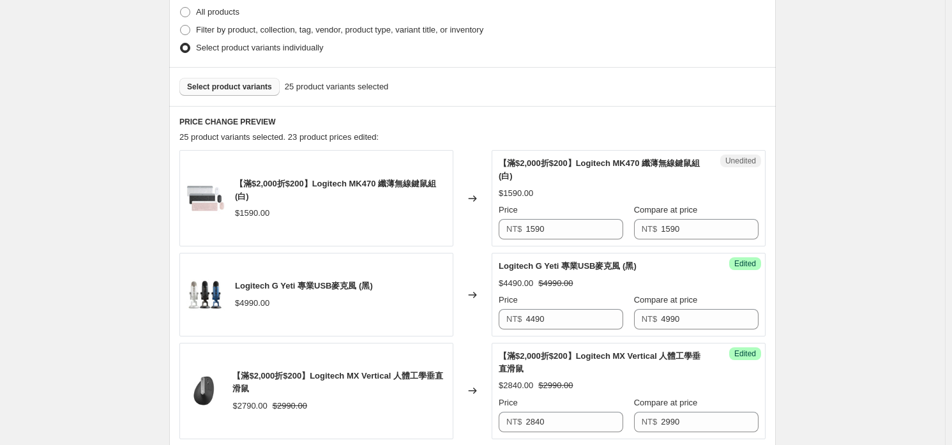
click at [248, 95] on button "Select product variants" at bounding box center [229, 87] width 100 height 18
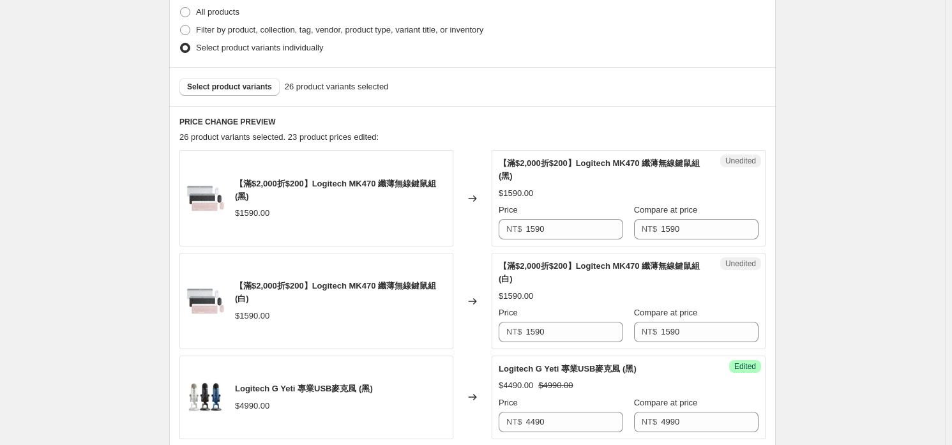
scroll to position [383, 0]
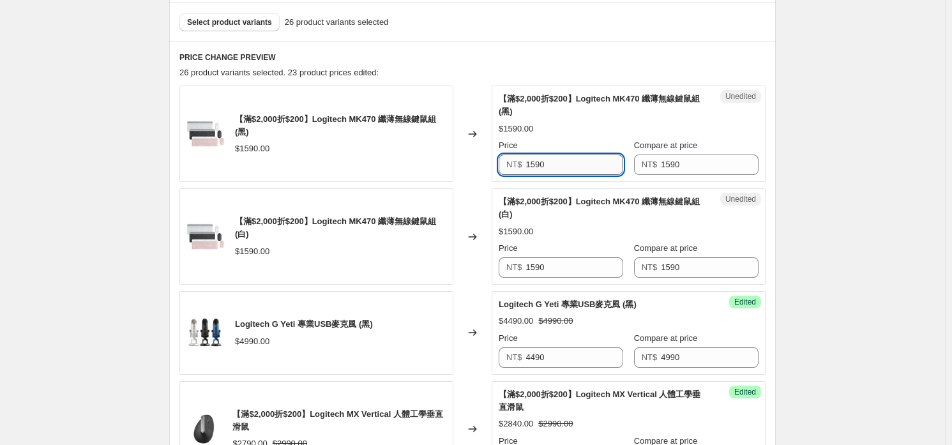
click at [576, 155] on input "1590" at bounding box center [575, 165] width 98 height 20
type input "1290"
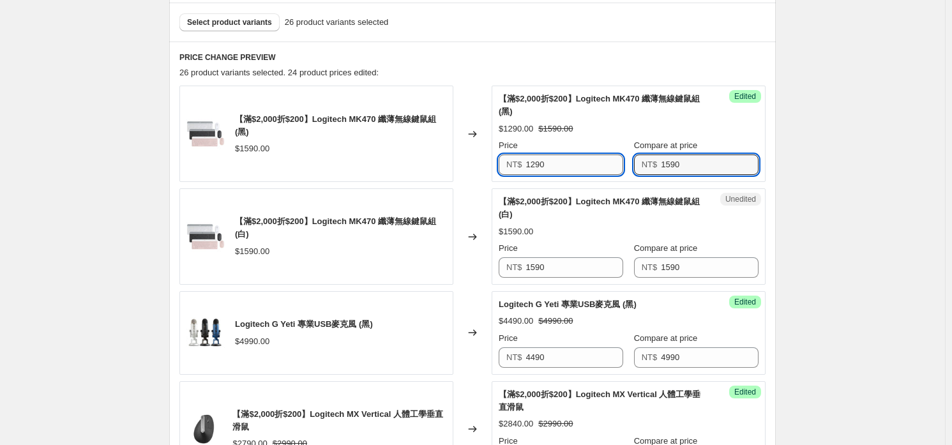
click at [576, 155] on input "1290" at bounding box center [575, 165] width 98 height 20
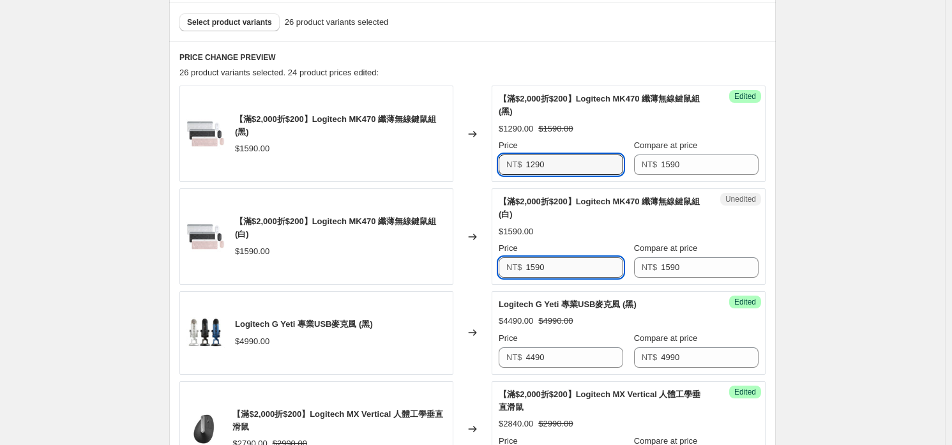
click at [585, 261] on input "1590" at bounding box center [575, 267] width 98 height 20
paste input "2"
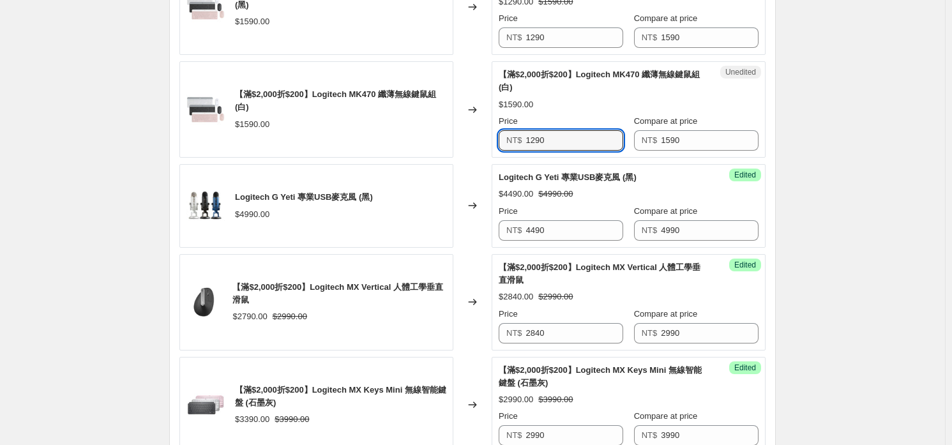
scroll to position [447, 0]
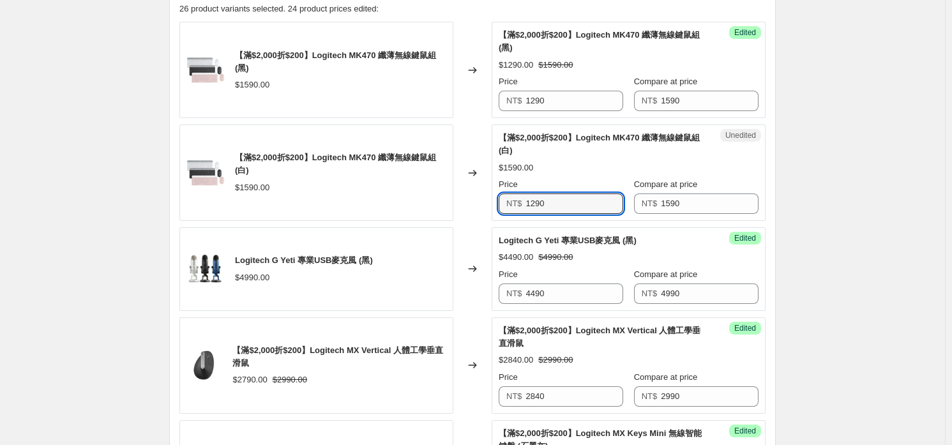
type input "1290"
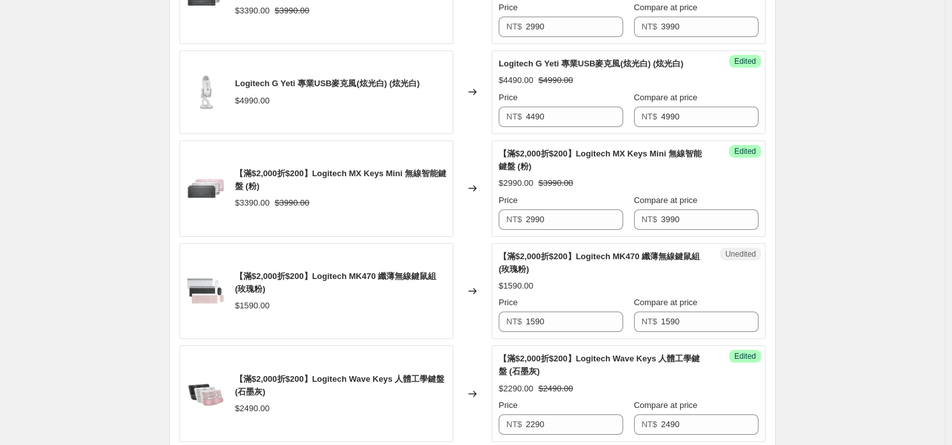
scroll to position [1149, 0]
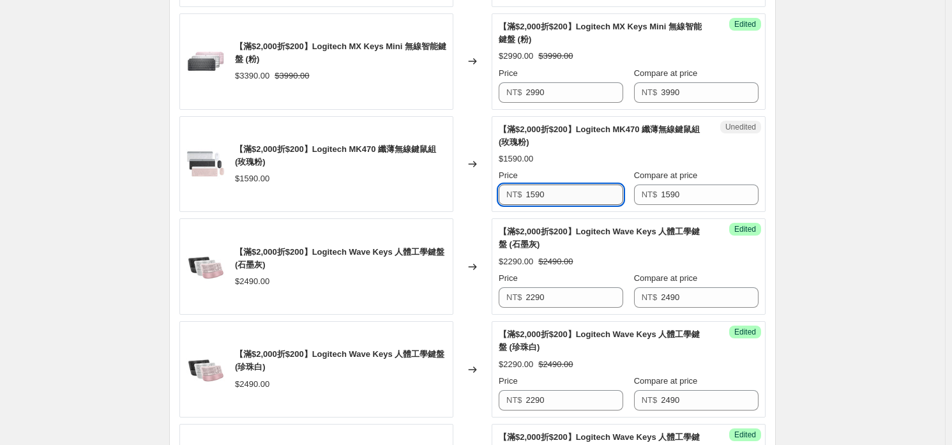
click at [576, 197] on input "1590" at bounding box center [575, 195] width 98 height 20
paste input "2"
type input "1290"
click at [385, 206] on div "【滿$2,000折$200】Logitech MK470 纖薄無線鍵鼠組 (玫瑰粉) $1590.00" at bounding box center [316, 164] width 274 height 96
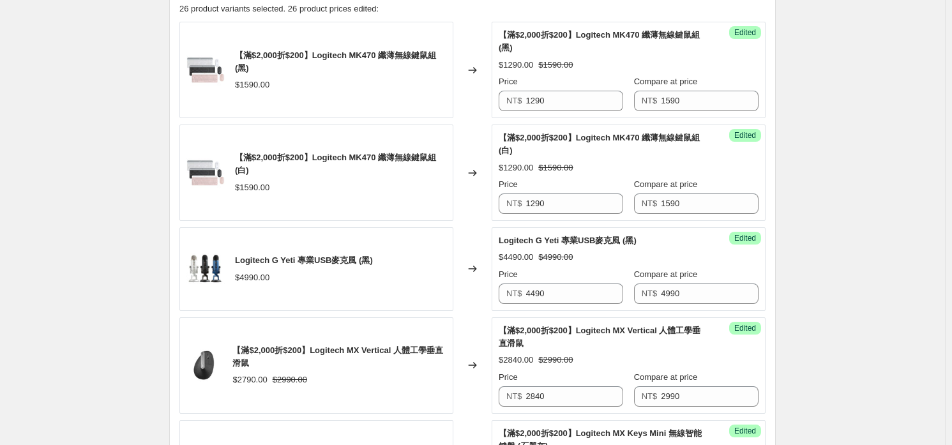
scroll to position [191, 0]
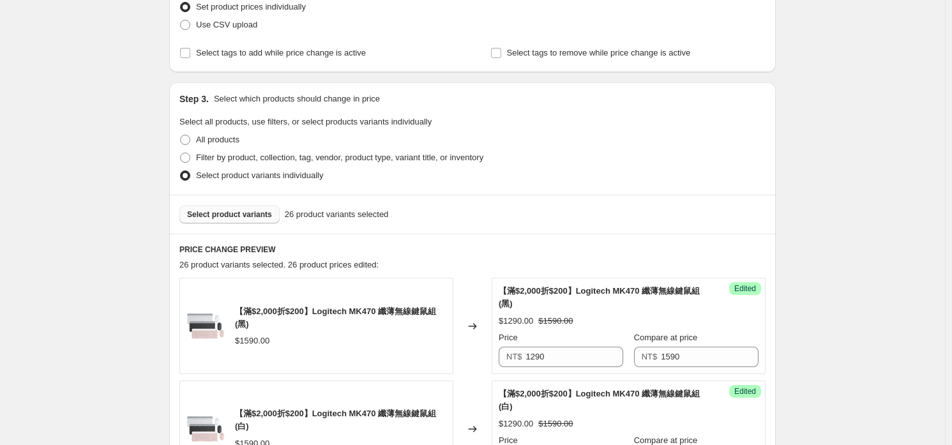
click at [260, 211] on span "Select product variants" at bounding box center [229, 214] width 85 height 10
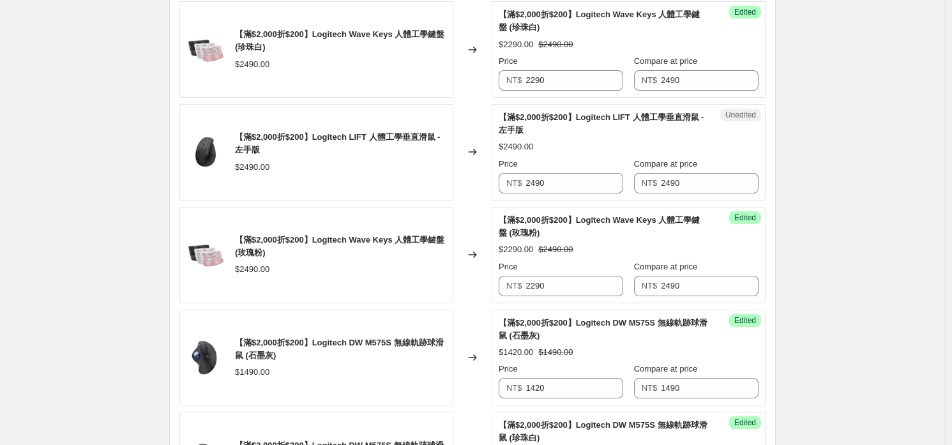
scroll to position [1341, 0]
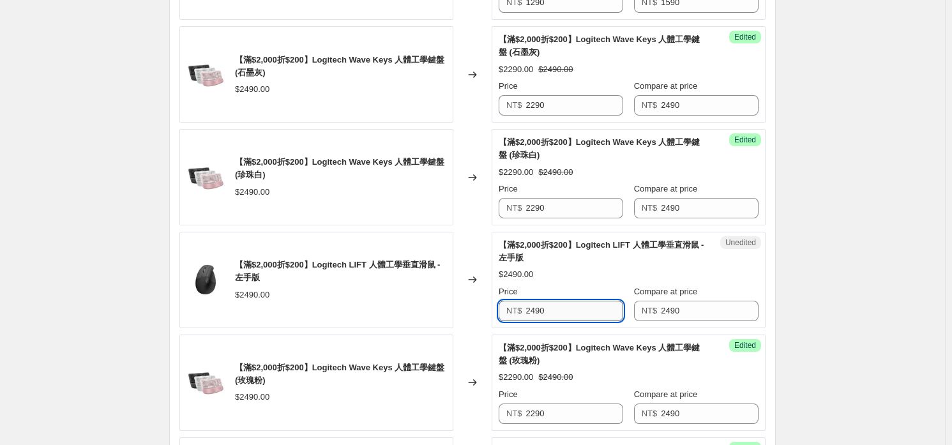
click at [563, 314] on input "2490" at bounding box center [575, 311] width 98 height 20
type input "2290"
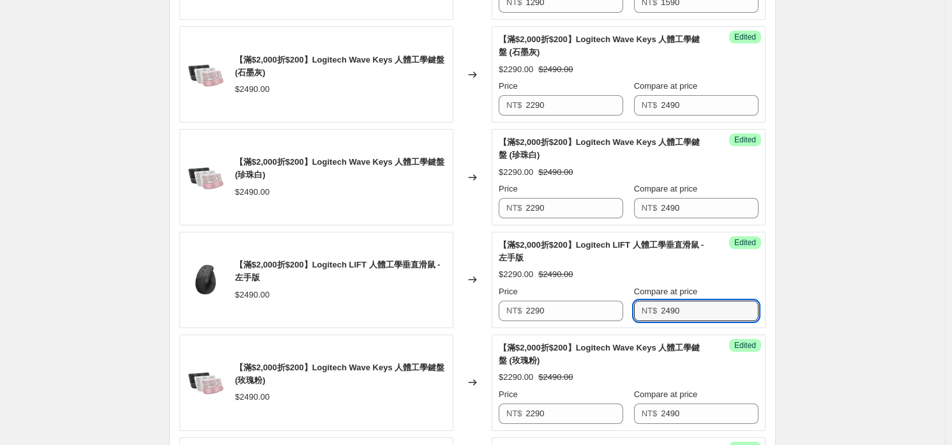
click at [425, 283] on div "【滿$2,000折$200】Logitech LIFT 人體工學垂直滑鼠 - 左手版 $2490.00" at bounding box center [340, 280] width 211 height 42
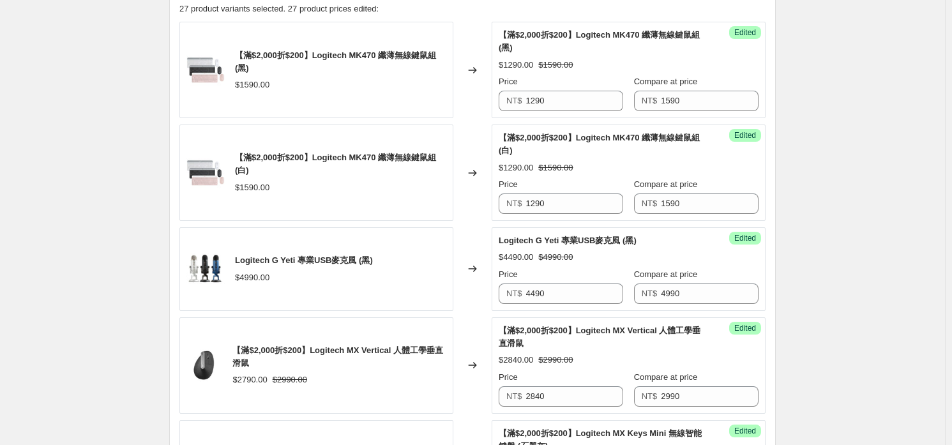
scroll to position [255, 0]
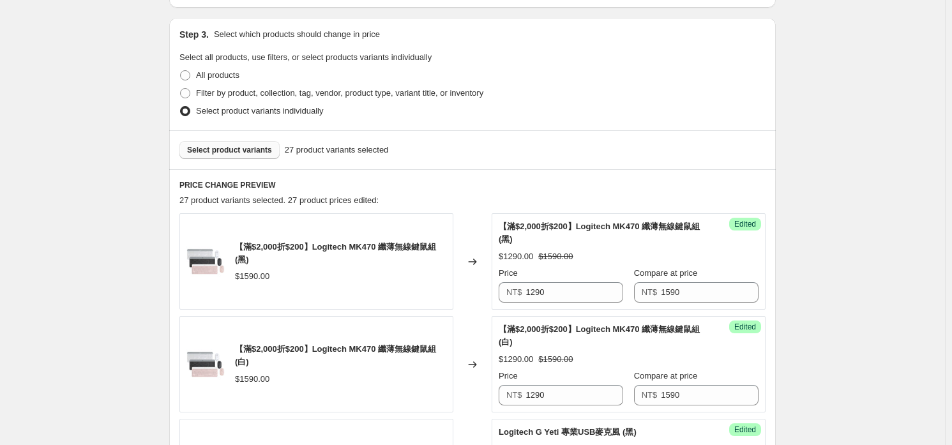
click at [230, 163] on div "Select product variants 27 product variants selected" at bounding box center [472, 149] width 607 height 39
click at [238, 151] on span "Select product variants" at bounding box center [229, 150] width 85 height 10
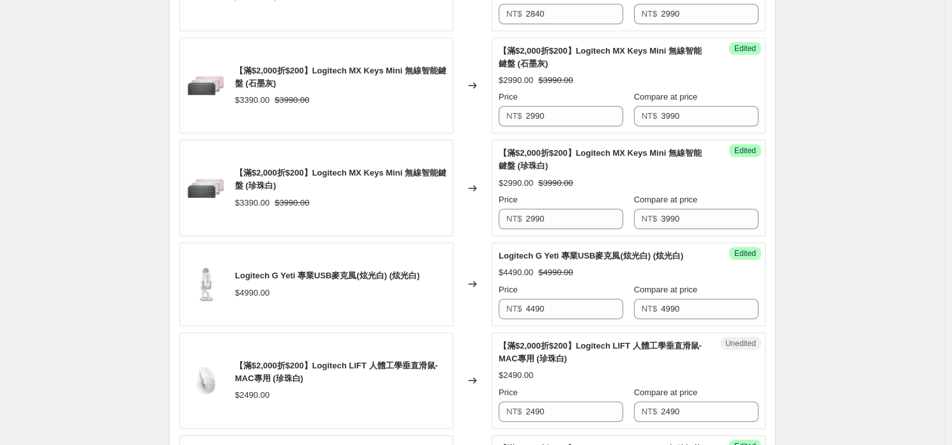
scroll to position [1085, 0]
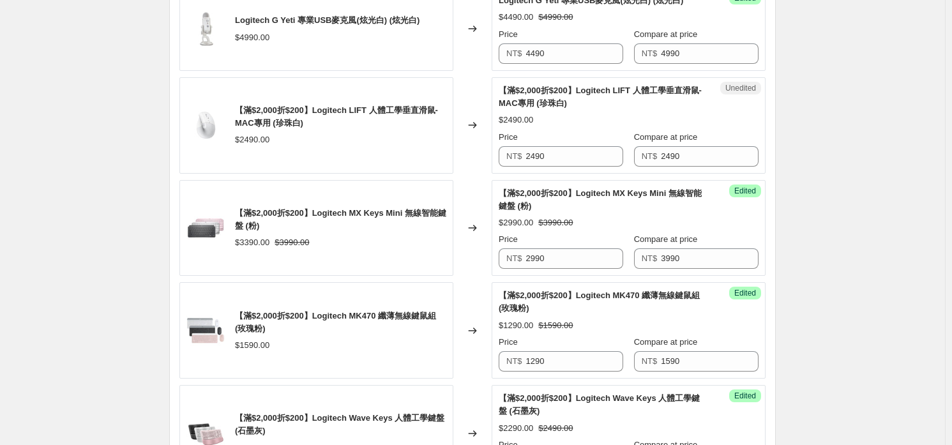
click at [589, 165] on div "Unedited 【滿$2,000折$200】Logitech LIFT 人體工學垂直滑鼠-MAC專用 (珍珠白) $2490.00 Price NT$ 24…" at bounding box center [629, 125] width 274 height 96
click at [587, 151] on input "2490" at bounding box center [575, 156] width 98 height 20
type input "2290"
click at [297, 290] on div "【滿$2,000折$200】Logitech MK470 纖薄無線鍵鼠組 (玫瑰粉) $1590.00" at bounding box center [316, 330] width 274 height 96
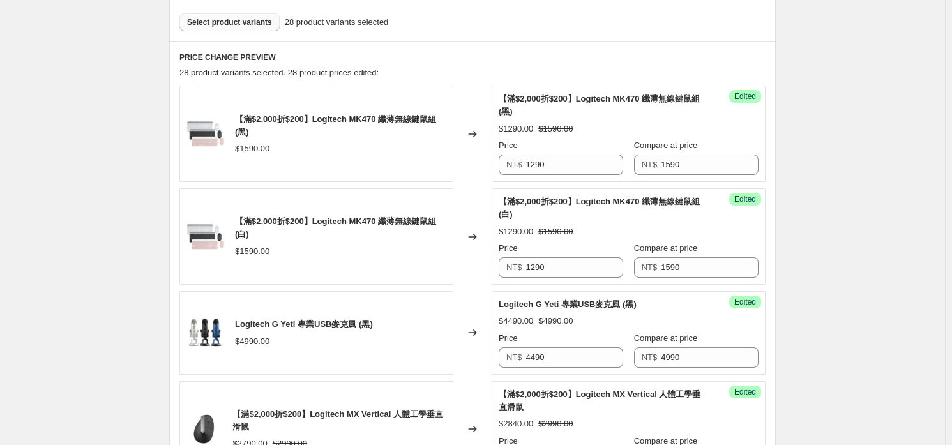
scroll to position [63, 0]
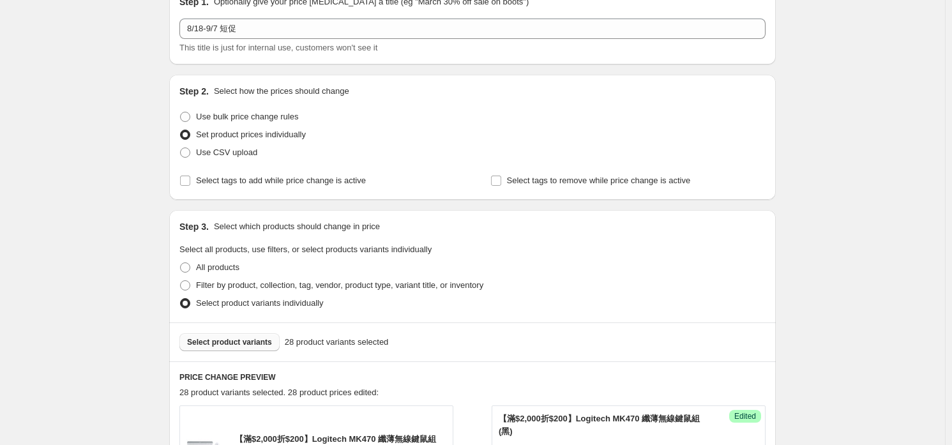
click at [231, 339] on span "Select product variants" at bounding box center [229, 342] width 85 height 10
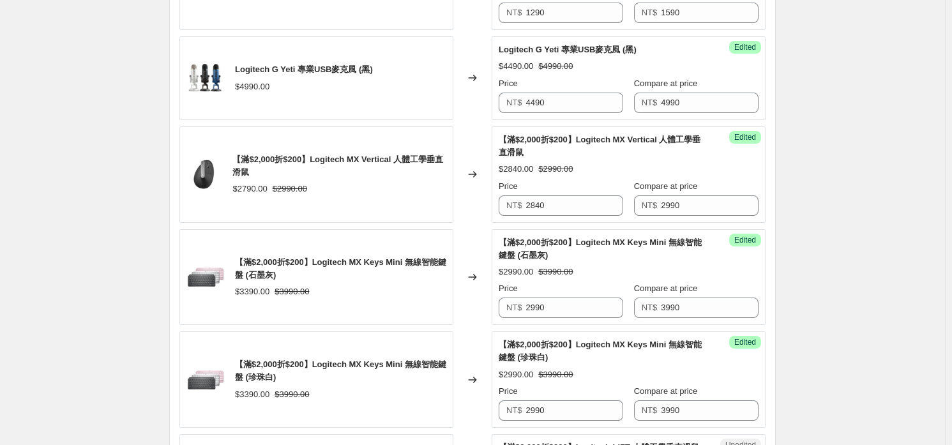
scroll to position [1022, 0]
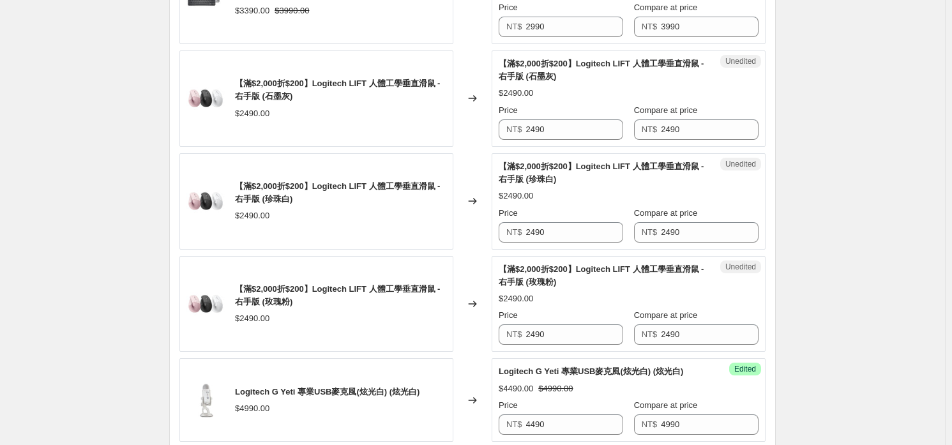
click at [607, 112] on div "Price" at bounding box center [561, 110] width 125 height 13
click at [605, 121] on input "2490" at bounding box center [575, 129] width 98 height 20
type input "2290"
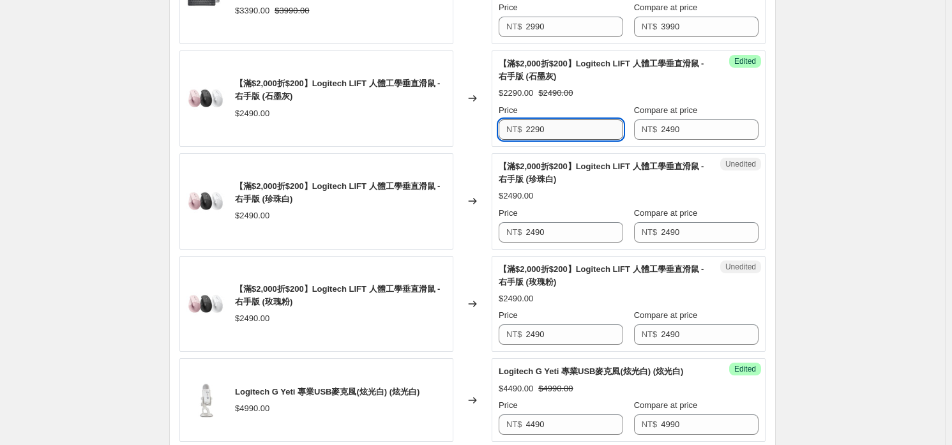
click at [605, 121] on input "2290" at bounding box center [575, 129] width 98 height 20
click at [573, 229] on input "2490" at bounding box center [575, 232] width 98 height 20
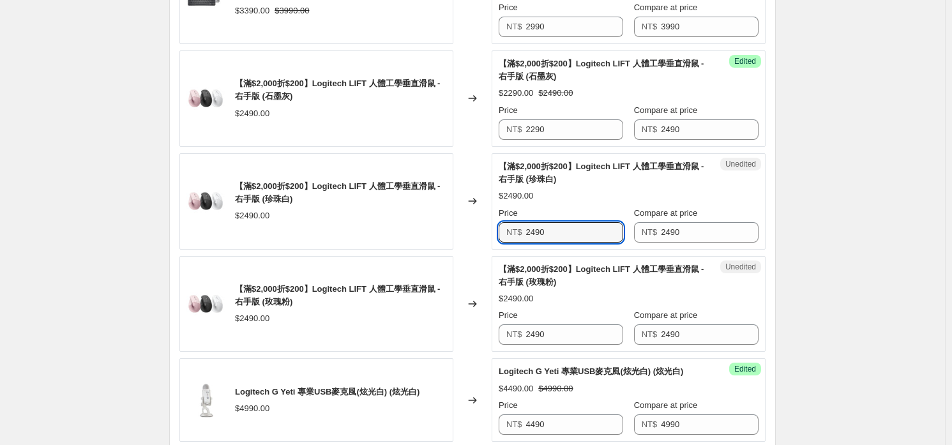
paste input "2"
type input "2290"
click at [570, 324] on input "2490" at bounding box center [575, 334] width 98 height 20
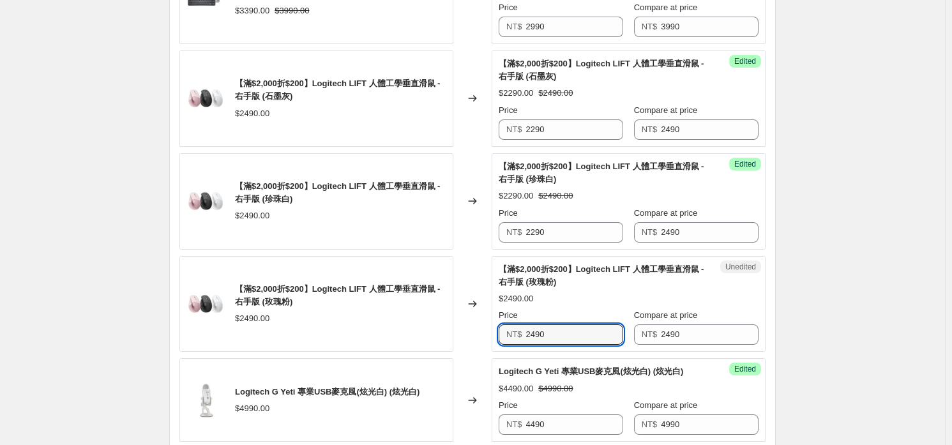
paste input "2"
type input "2290"
click at [590, 299] on div "$2490.00" at bounding box center [629, 298] width 260 height 13
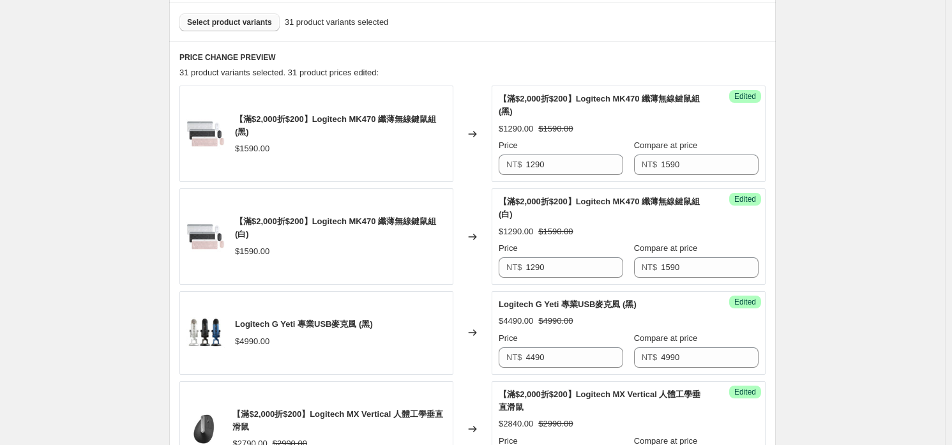
scroll to position [191, 0]
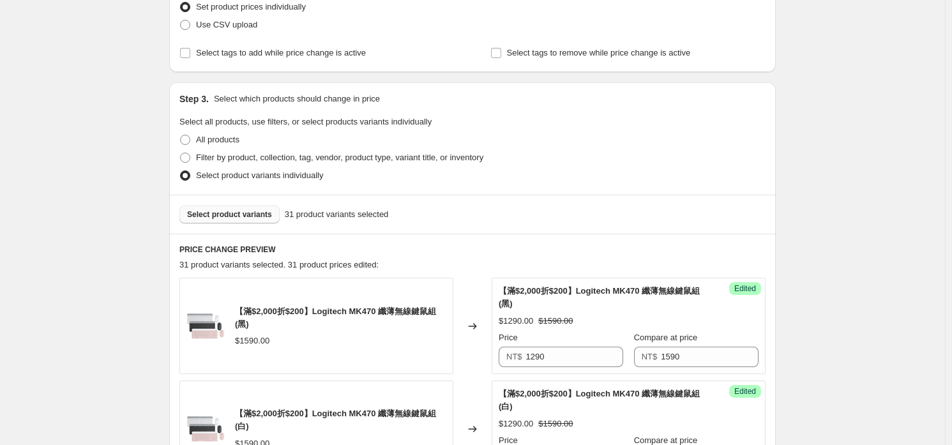
click at [250, 211] on span "Select product variants" at bounding box center [229, 214] width 85 height 10
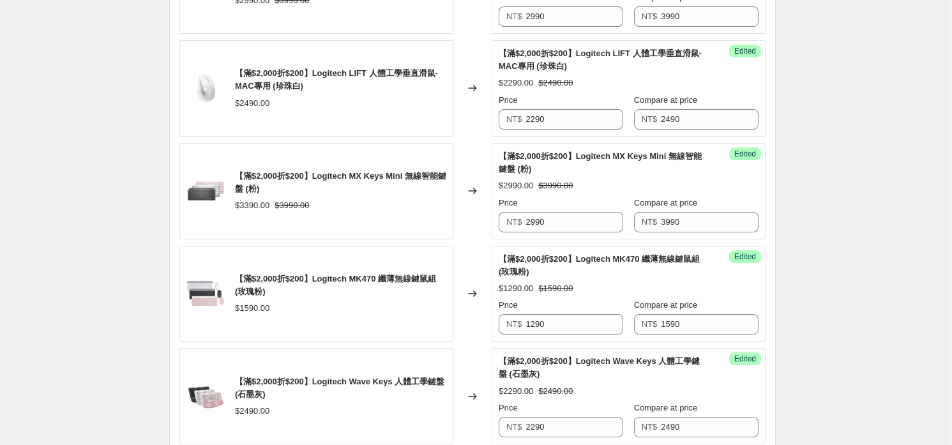
scroll to position [1341, 0]
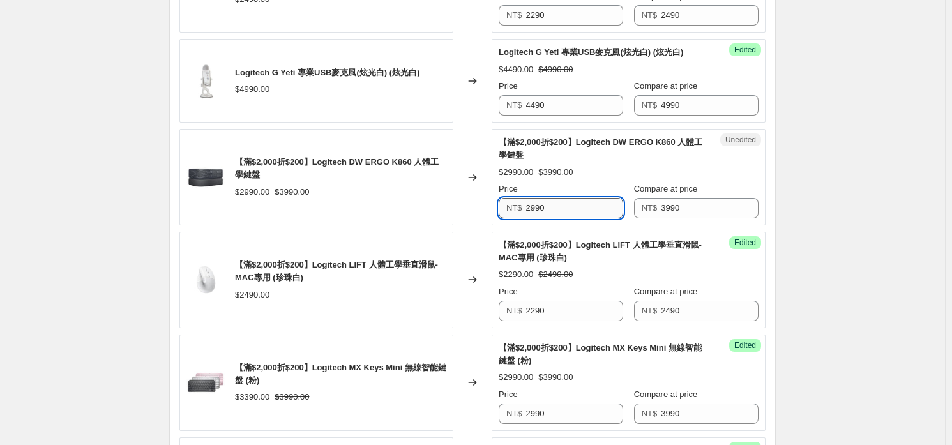
click at [603, 198] on input "2990" at bounding box center [575, 208] width 98 height 20
type input "3790"
click at [425, 264] on span "【滿$2,000折$200】Logitech LIFT 人體工學垂直滑鼠-MAC專用 (珍珠白)" at bounding box center [336, 271] width 203 height 22
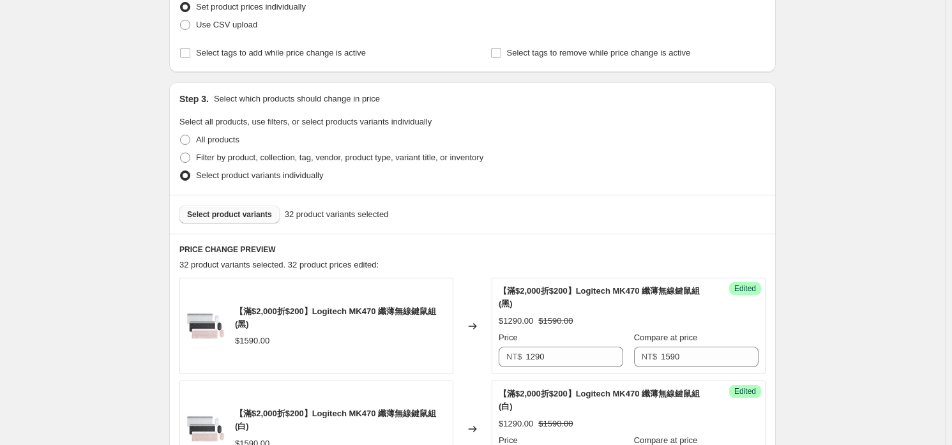
scroll to position [63, 0]
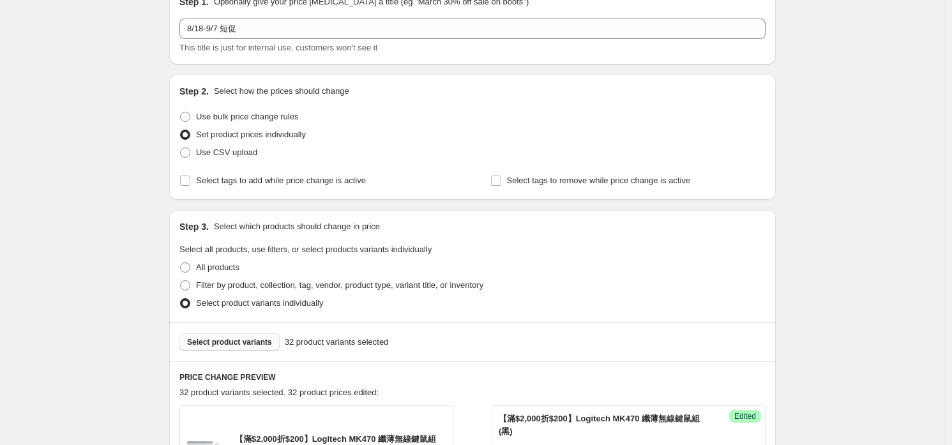
click at [215, 335] on button "Select product variants" at bounding box center [229, 342] width 100 height 18
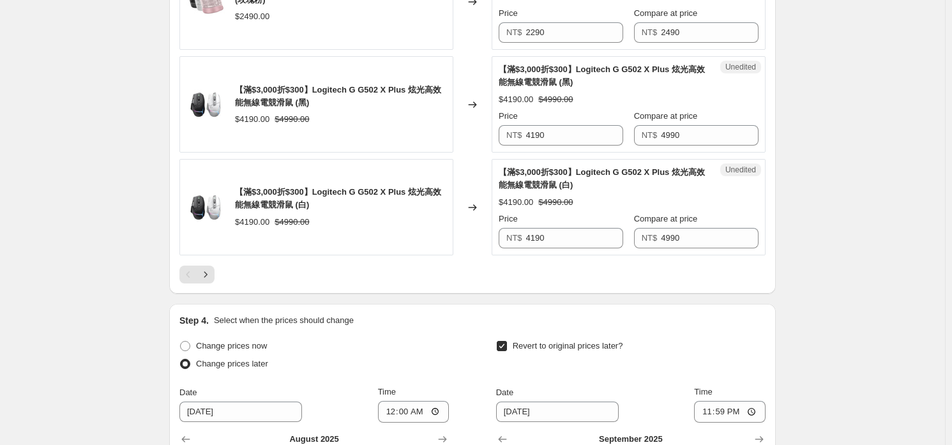
scroll to position [2171, 0]
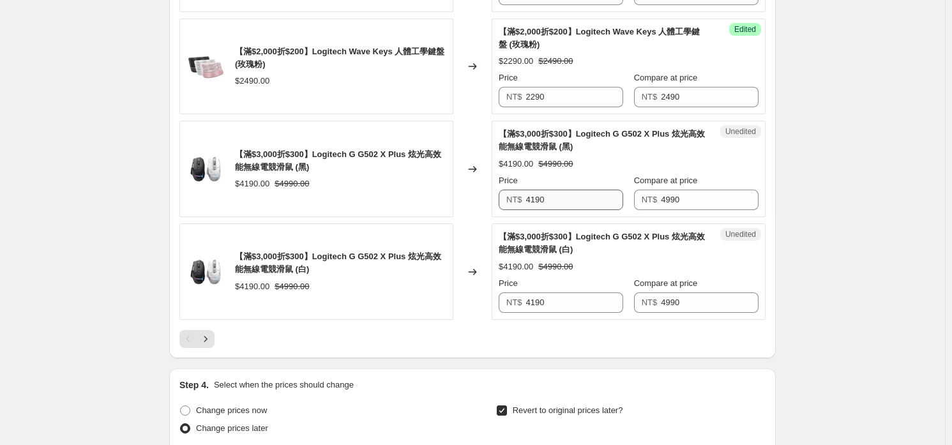
drag, startPoint x: 561, startPoint y: 185, endPoint x: 561, endPoint y: 200, distance: 15.3
click at [561, 189] on div "Price NT$ 4190" at bounding box center [561, 192] width 125 height 36
click at [561, 201] on input "4190" at bounding box center [575, 200] width 98 height 20
type input "3990"
click at [561, 201] on input "3990" at bounding box center [575, 200] width 98 height 20
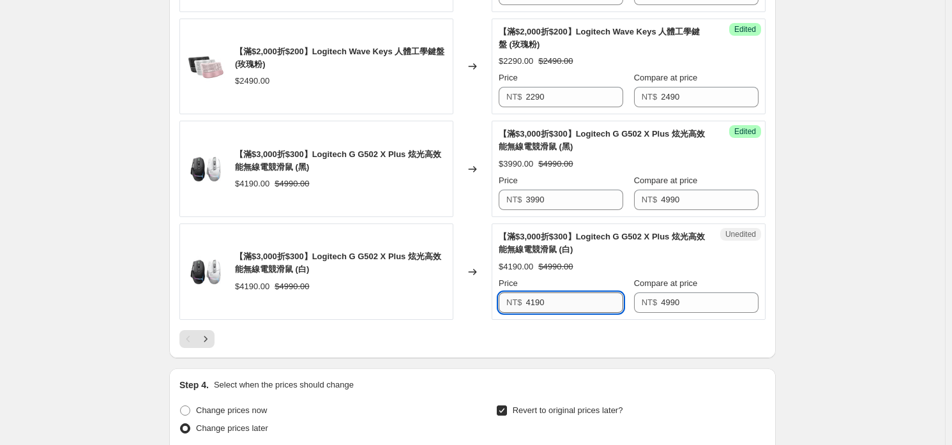
click at [565, 299] on input "4190" at bounding box center [575, 302] width 98 height 20
paste input "39"
type input "3990"
click at [404, 284] on div "$4190.00 $4990.00" at bounding box center [340, 286] width 211 height 13
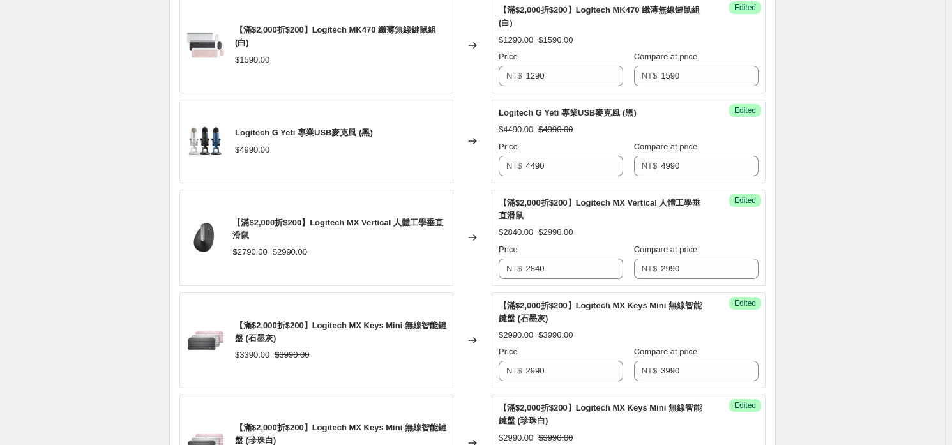
scroll to position [255, 0]
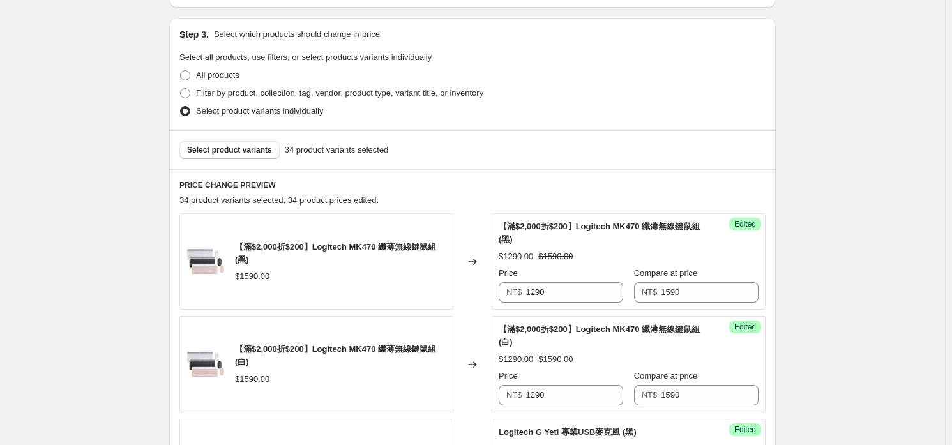
click at [243, 139] on div "Select product variants 34 product variants selected" at bounding box center [472, 149] width 607 height 39
click at [245, 143] on button "Select product variants" at bounding box center [229, 150] width 100 height 18
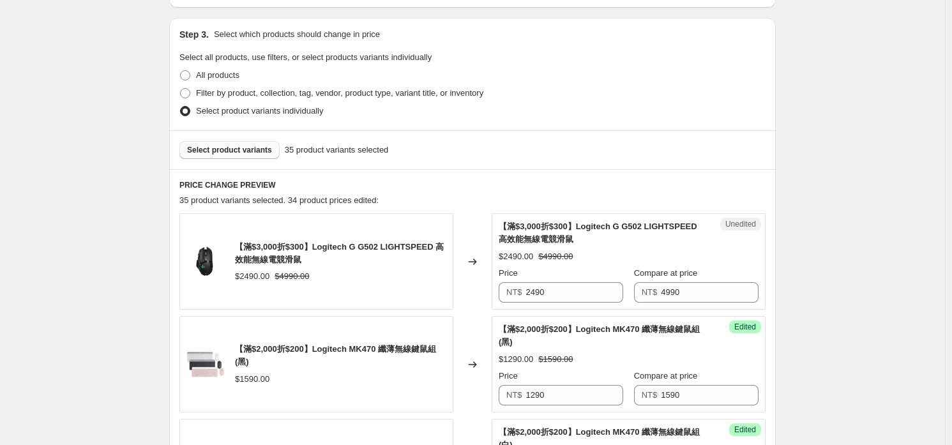
scroll to position [319, 0]
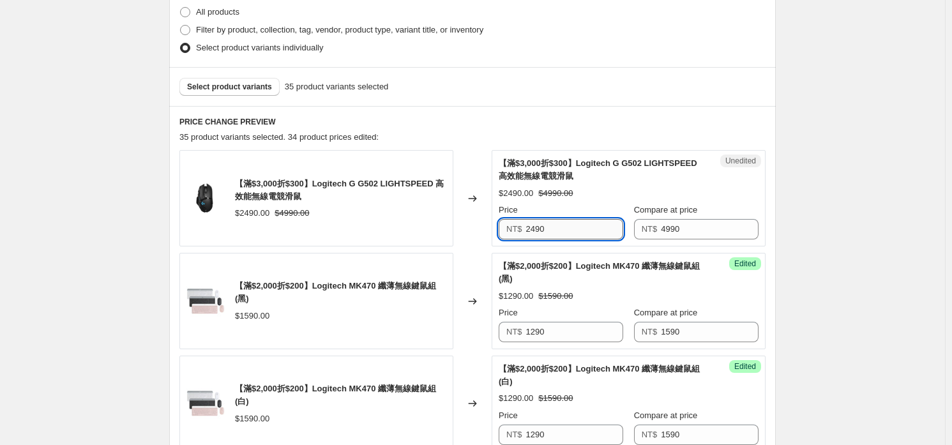
click at [578, 230] on input "2490" at bounding box center [575, 229] width 98 height 20
type input "2290"
click at [356, 282] on span "【滿$2,000折$200】Logitech MK470 纖薄無線鍵鼠組 (黑)" at bounding box center [335, 292] width 201 height 22
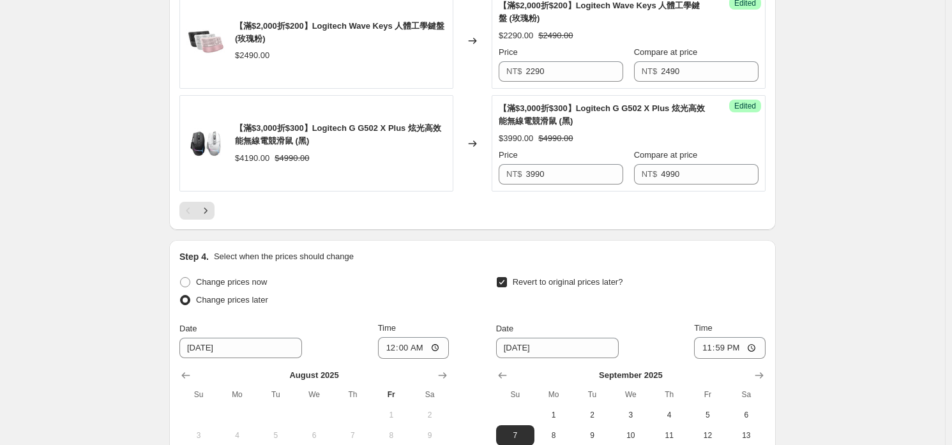
scroll to position [2516, 0]
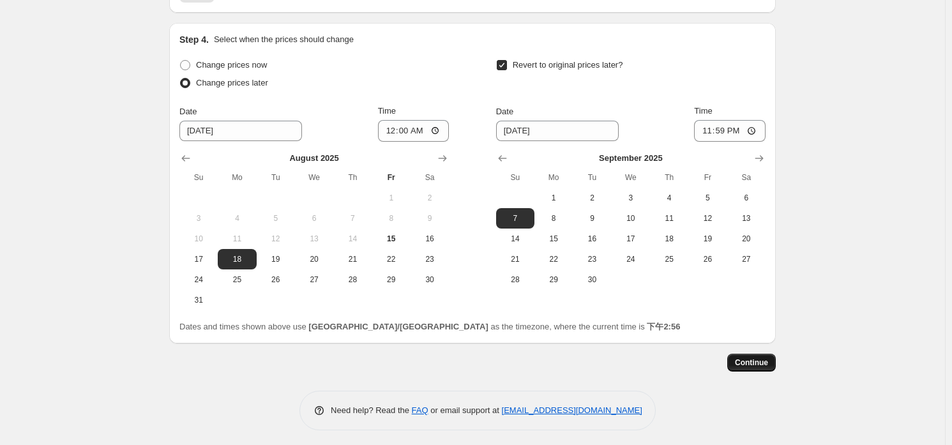
click at [752, 358] on span "Continue" at bounding box center [751, 363] width 33 height 10
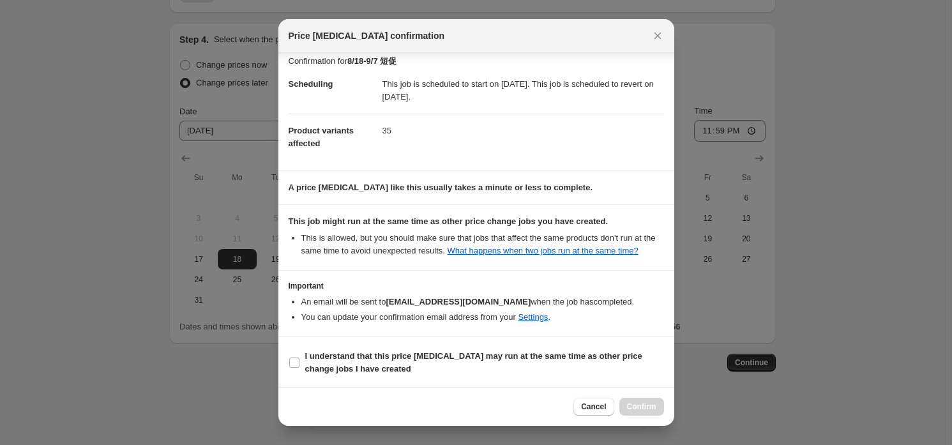
scroll to position [8, 0]
click at [353, 361] on span "I understand that this price [MEDICAL_DATA] may run at the same time as other p…" at bounding box center [484, 363] width 359 height 26
click at [300, 361] on input "I understand that this price [MEDICAL_DATA] may run at the same time as other p…" at bounding box center [294, 363] width 10 height 10
checkbox input "true"
click at [631, 399] on button "Confirm" at bounding box center [641, 407] width 45 height 18
